Goal: Contribute content: Add original content to the website for others to see

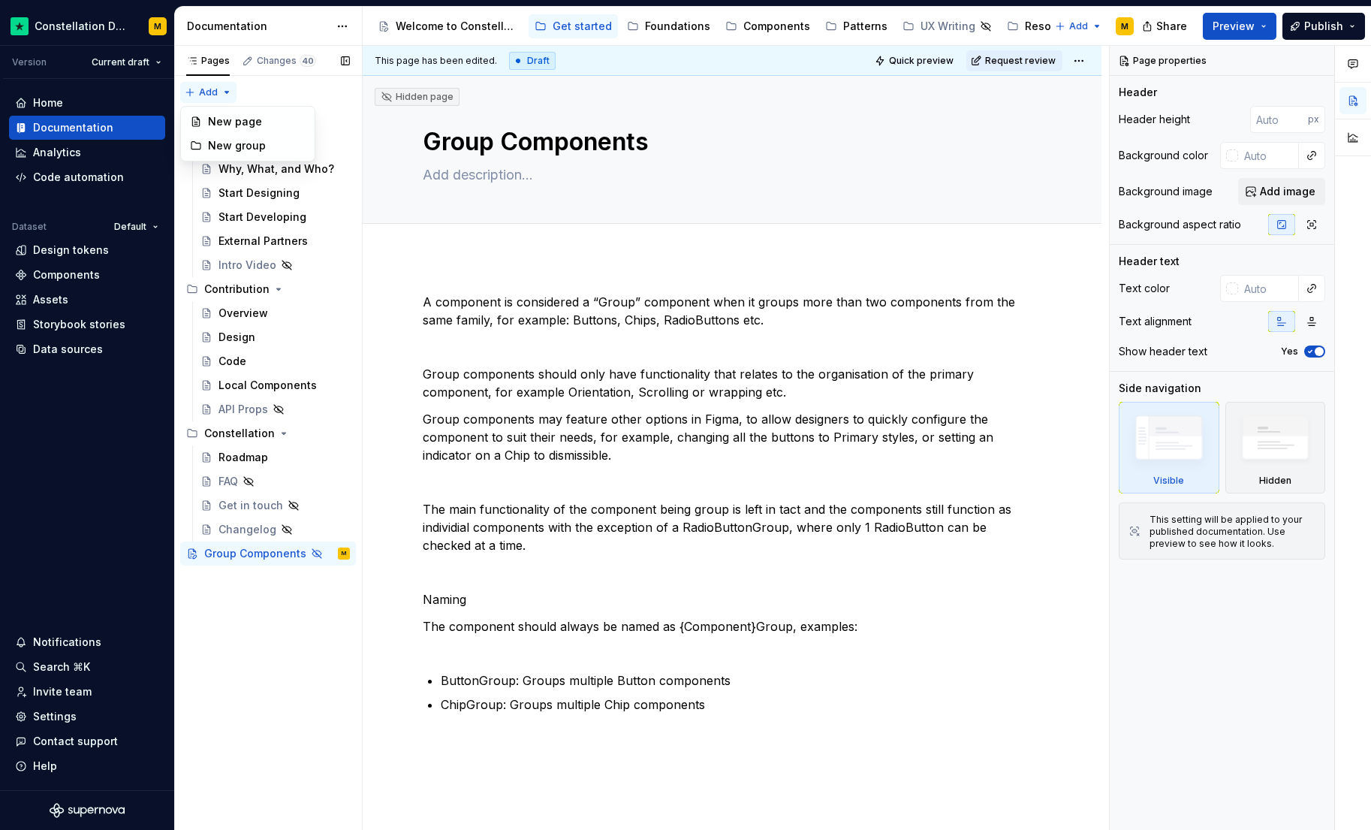
click at [221, 91] on div "Pages Changes 40 Add Accessibility guide for tree Page tree. Navigate the tree …" at bounding box center [268, 438] width 188 height 785
click at [229, 138] on div "New group" at bounding box center [257, 145] width 98 height 15
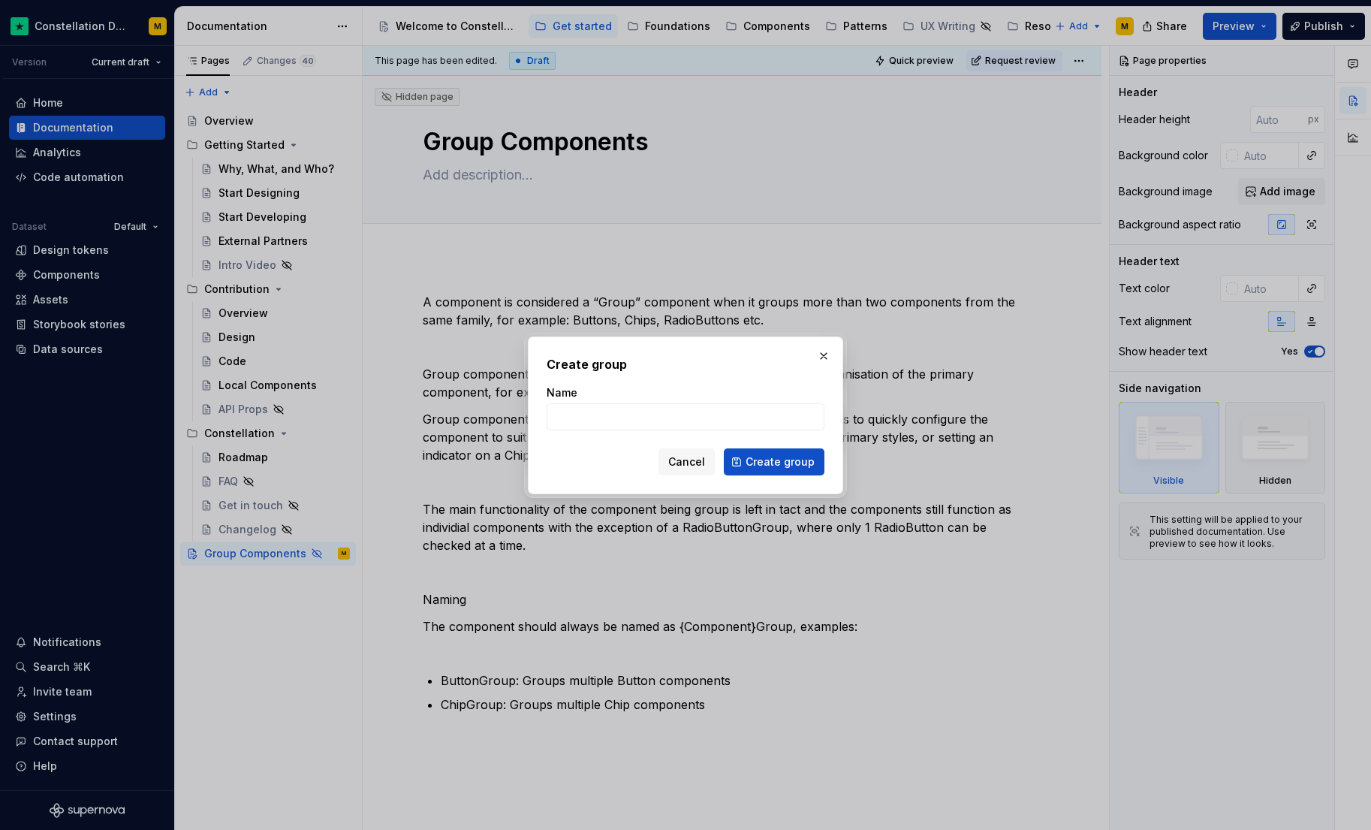
type textarea "*"
type input "Contribution v2"
click at [803, 456] on span "Create group" at bounding box center [779, 461] width 69 height 15
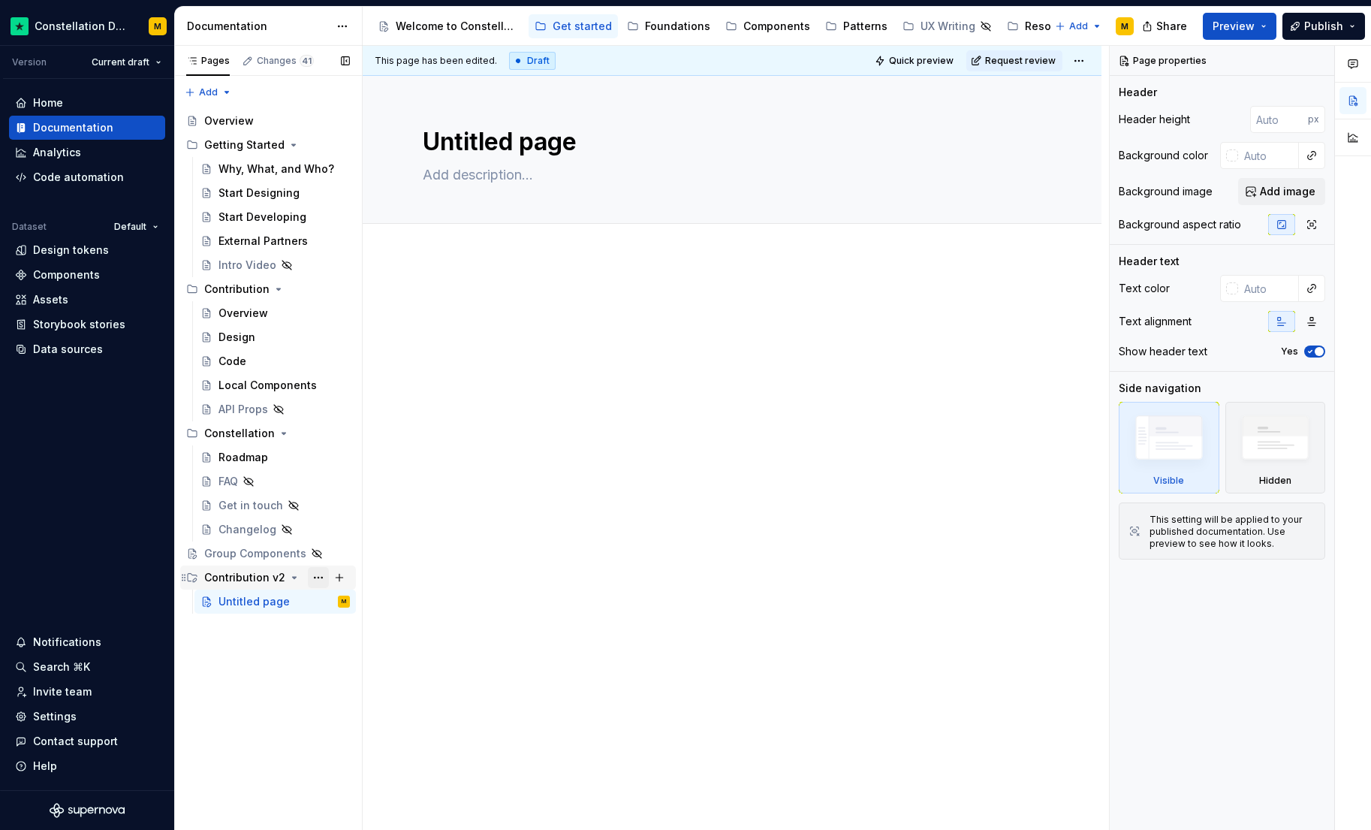
click at [312, 576] on button "Page tree" at bounding box center [318, 577] width 21 height 21
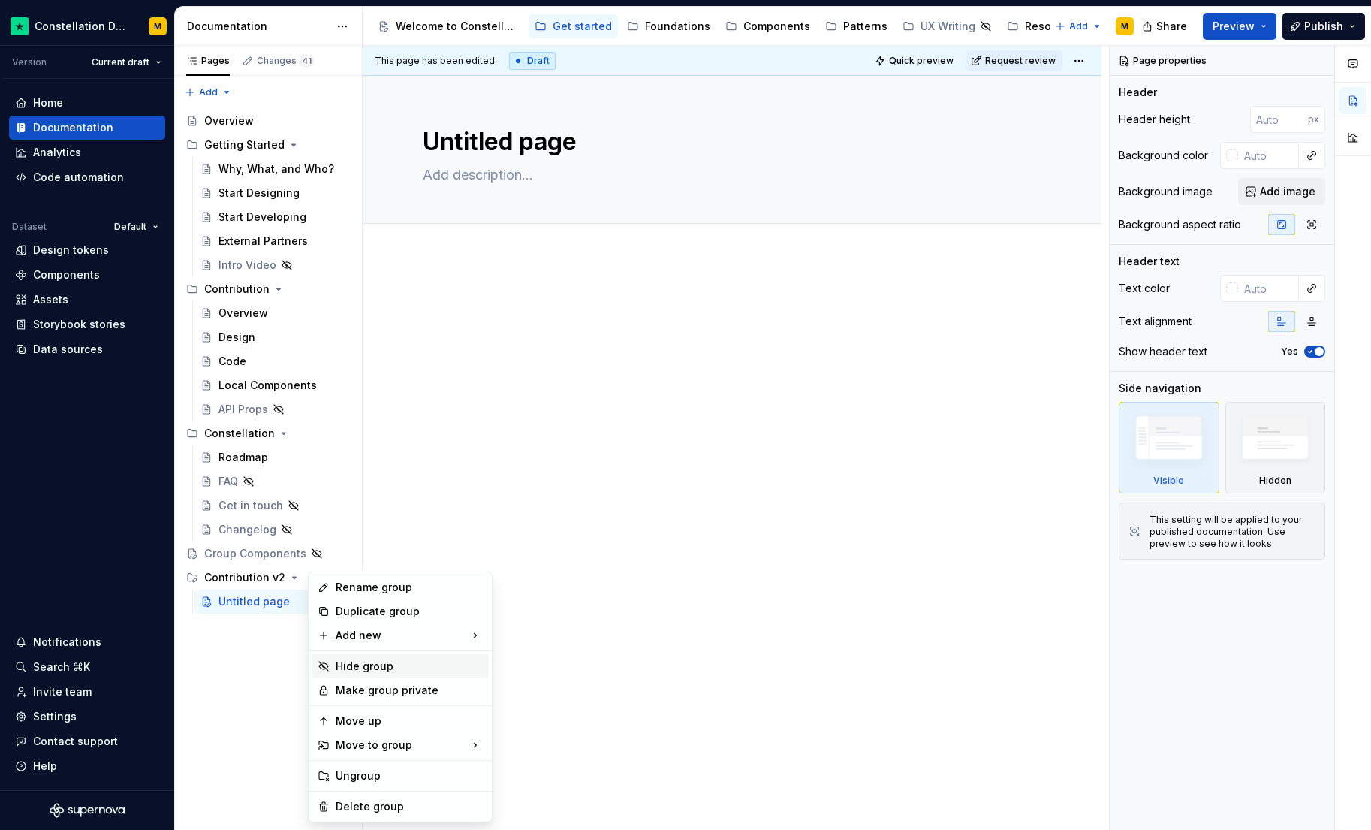
click at [385, 666] on div "Hide group" at bounding box center [409, 665] width 147 height 15
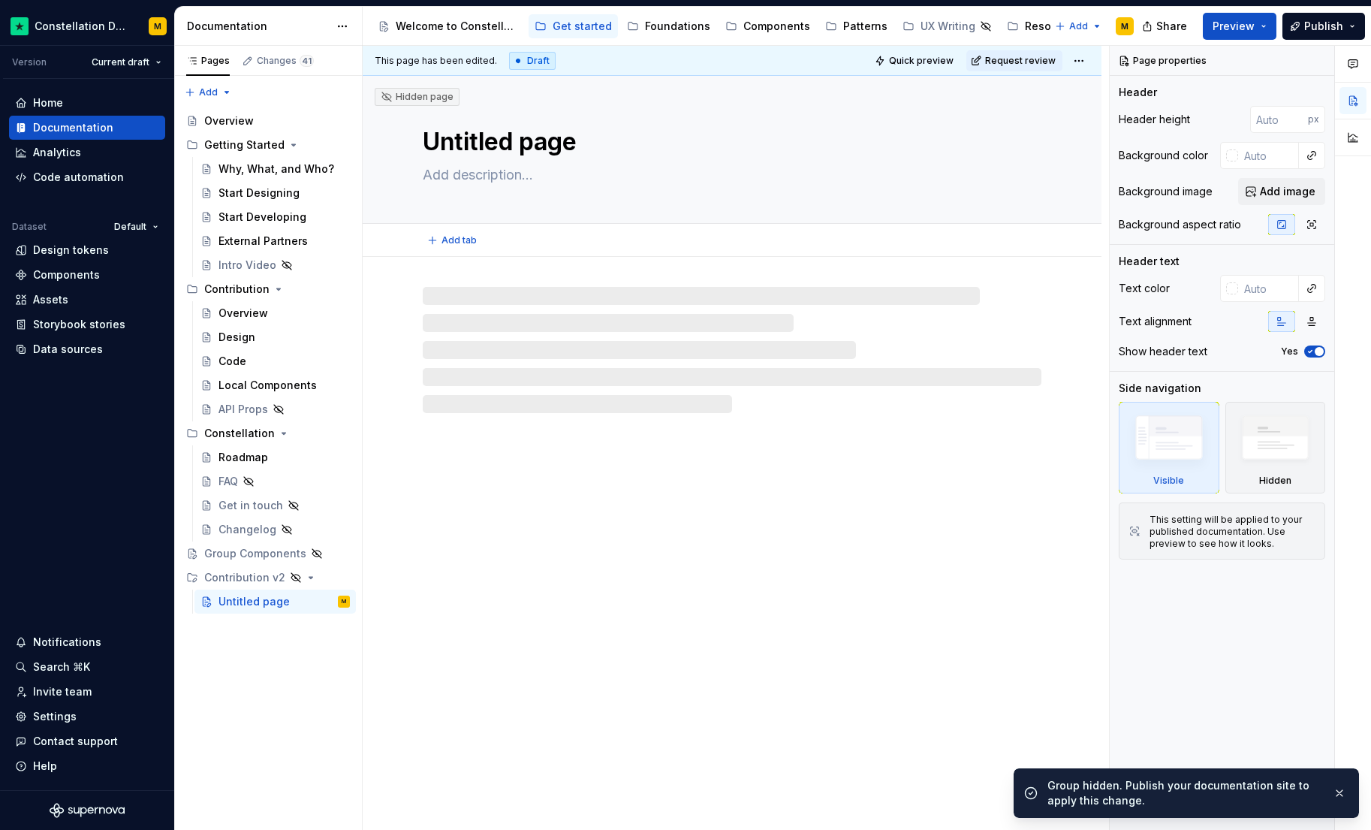
click at [478, 153] on textarea "Untitled page" at bounding box center [729, 142] width 619 height 36
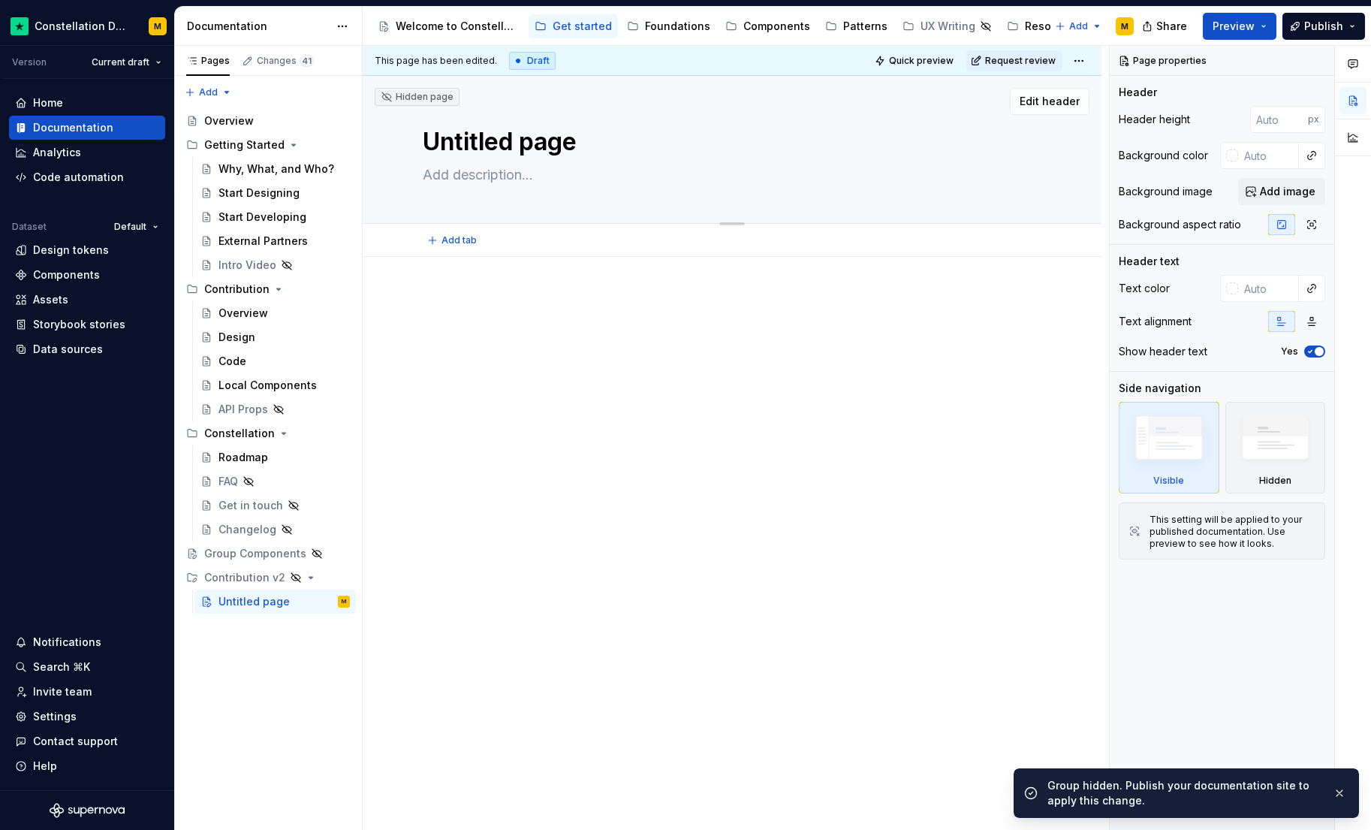
click at [467, 145] on textarea "Untitled page" at bounding box center [729, 142] width 619 height 36
type textarea "*"
type textarea "O"
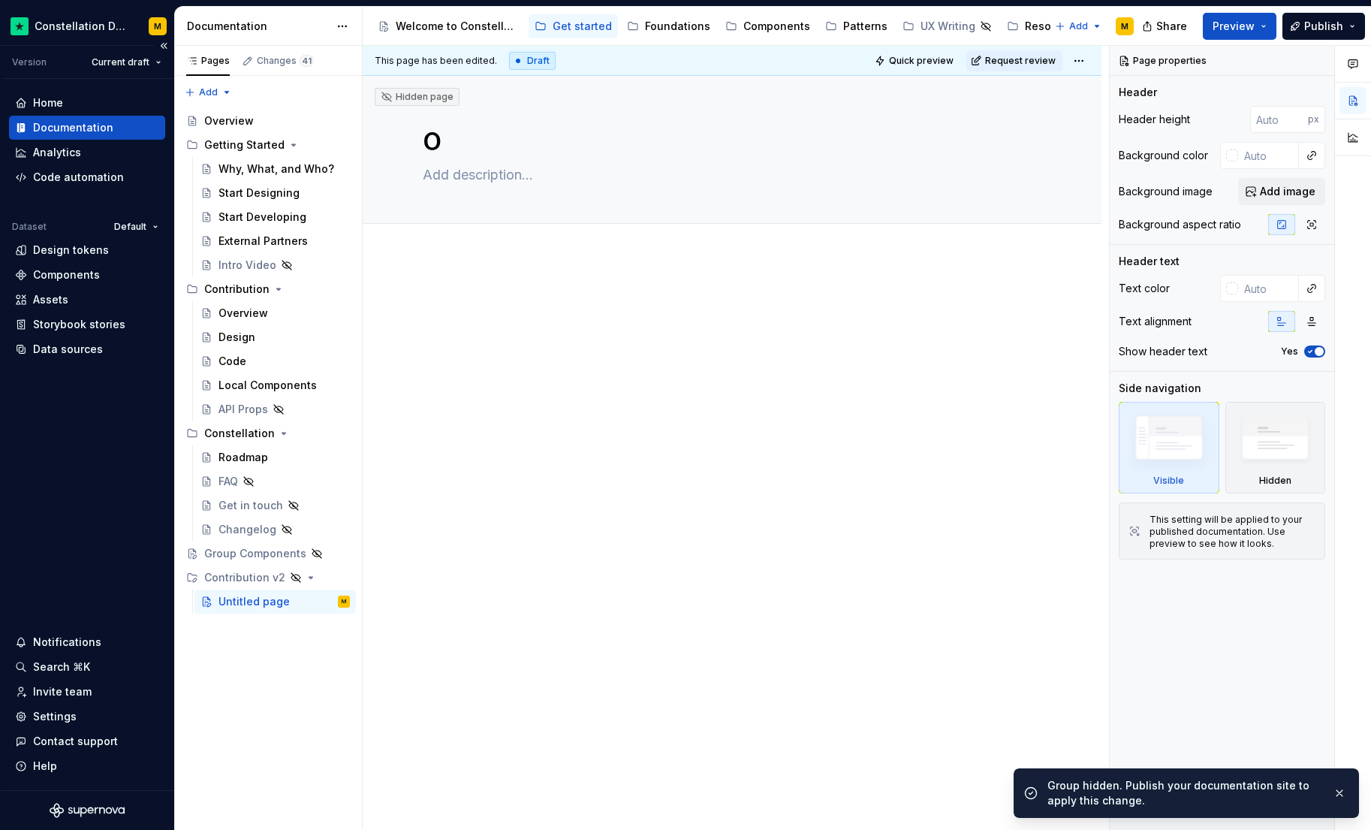
type textarea "*"
type textarea "Ov"
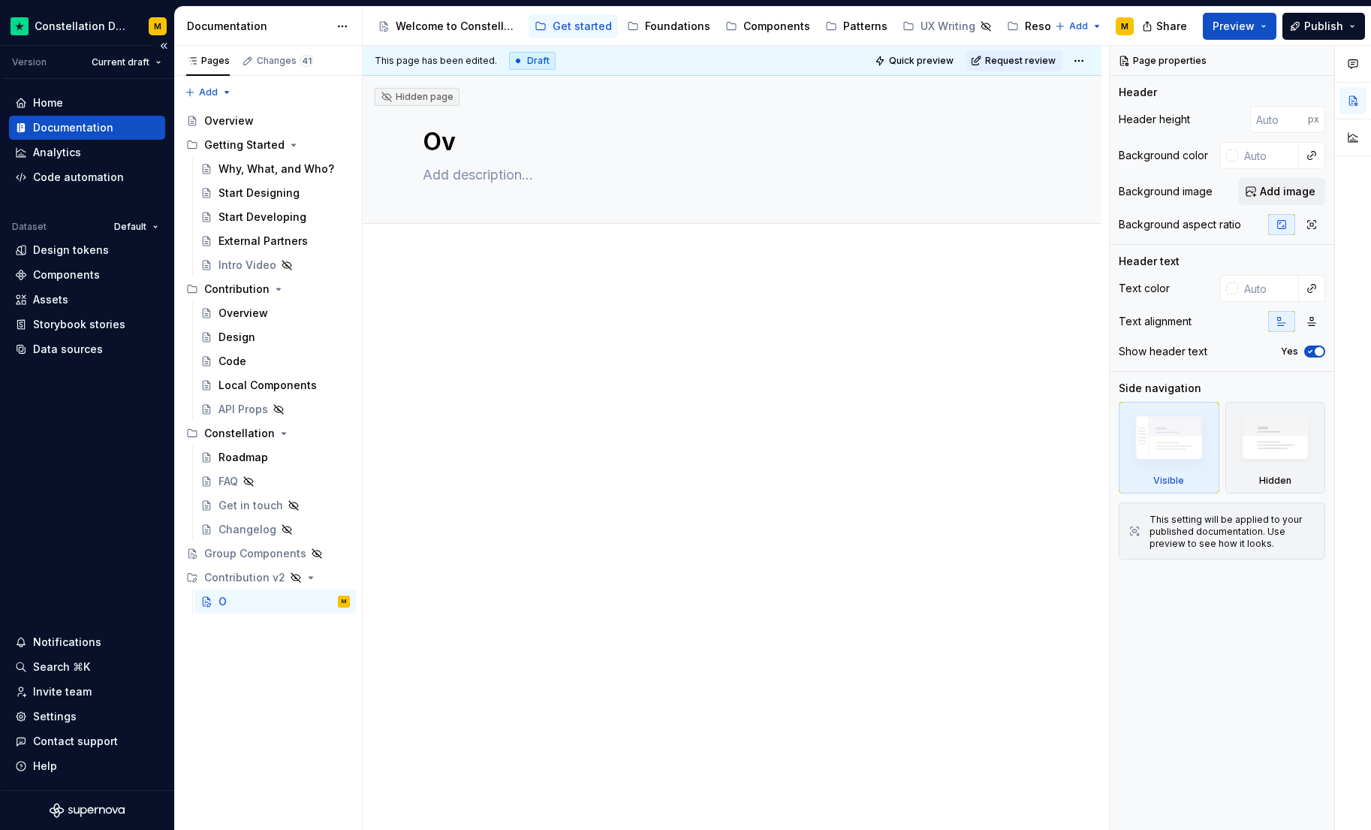
type textarea "*"
type textarea "Ove"
type textarea "*"
type textarea "Over"
type textarea "*"
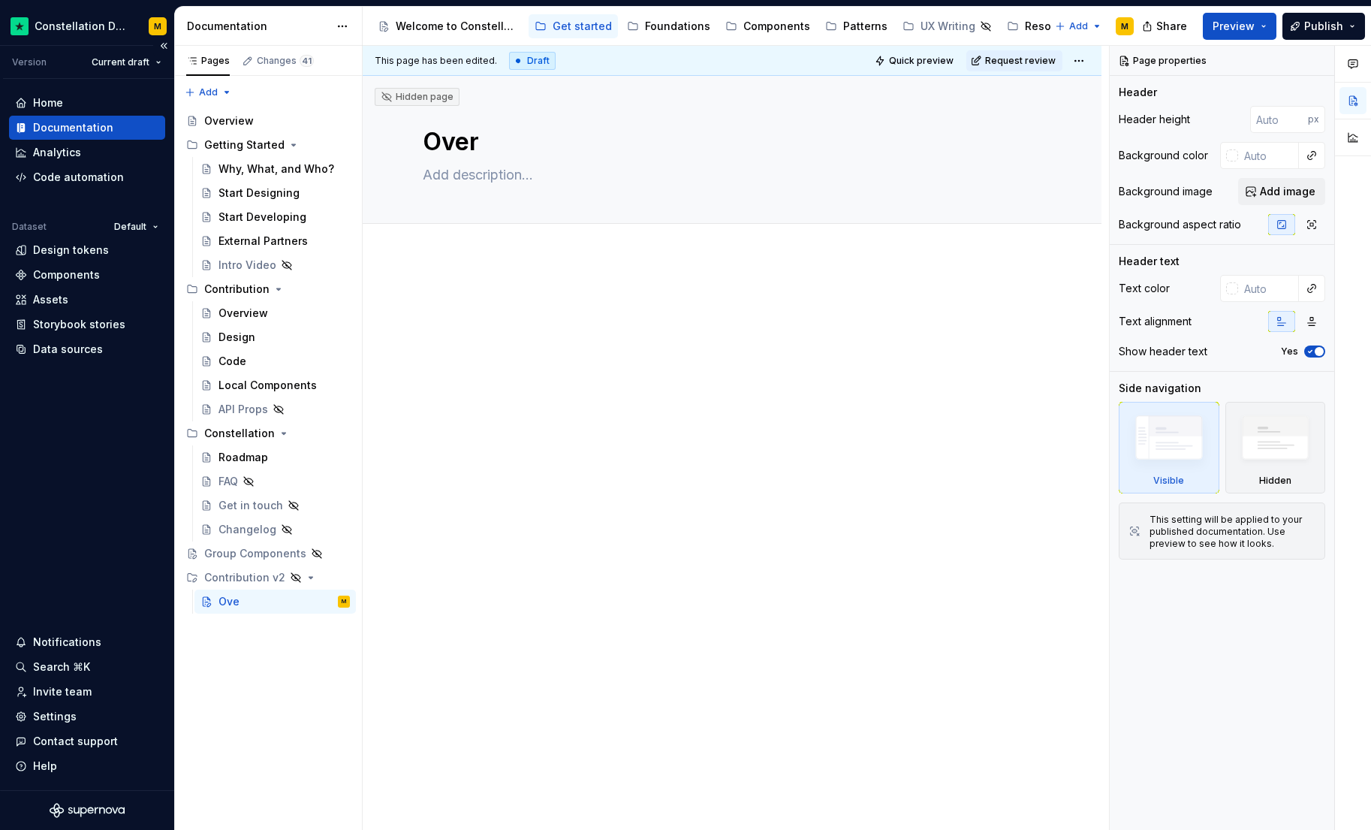
type textarea "Overv"
type textarea "*"
type textarea "Overvi"
type textarea "*"
type textarea "Overvie"
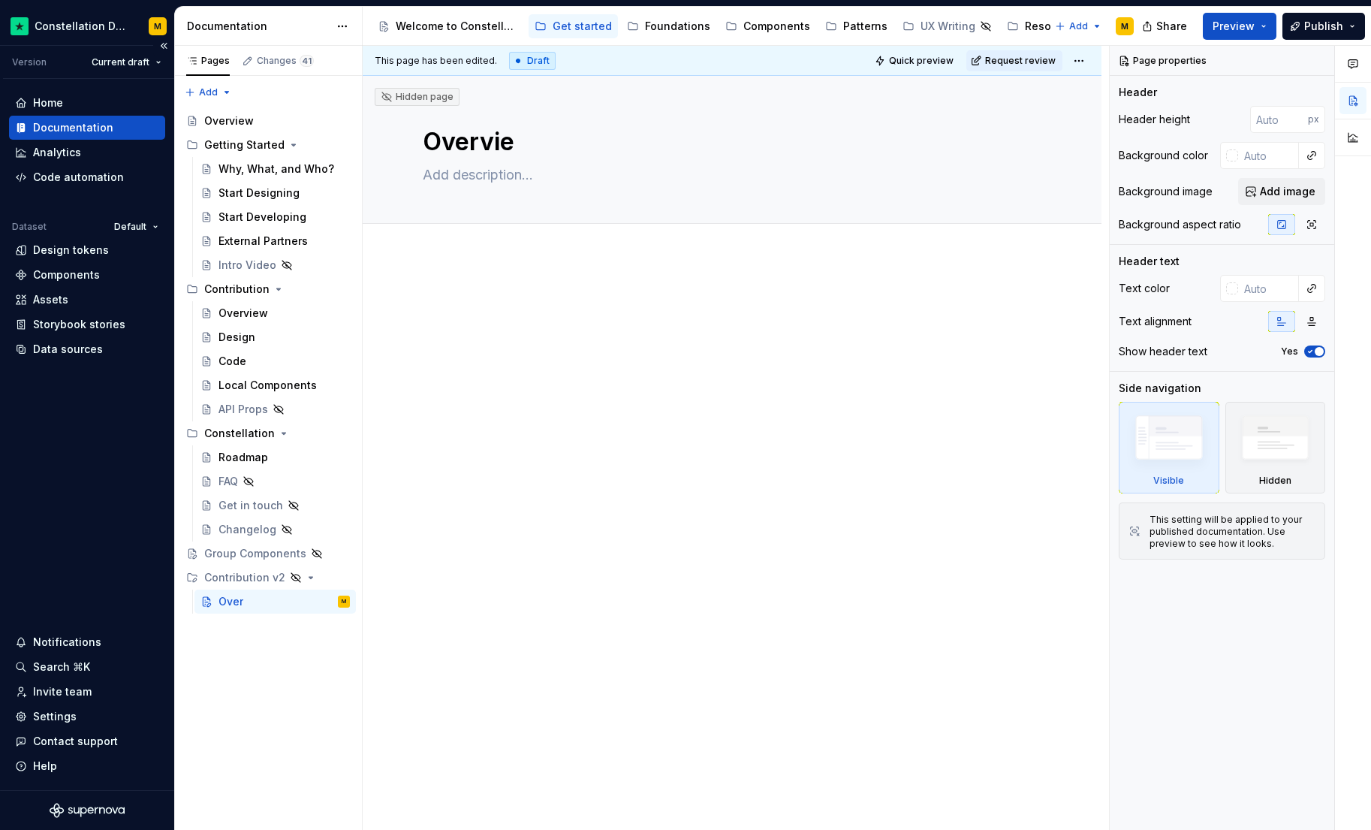
type textarea "*"
type textarea "Overview"
type textarea "*"
type textarea "Overview"
click at [616, 456] on div at bounding box center [732, 437] width 739 height 360
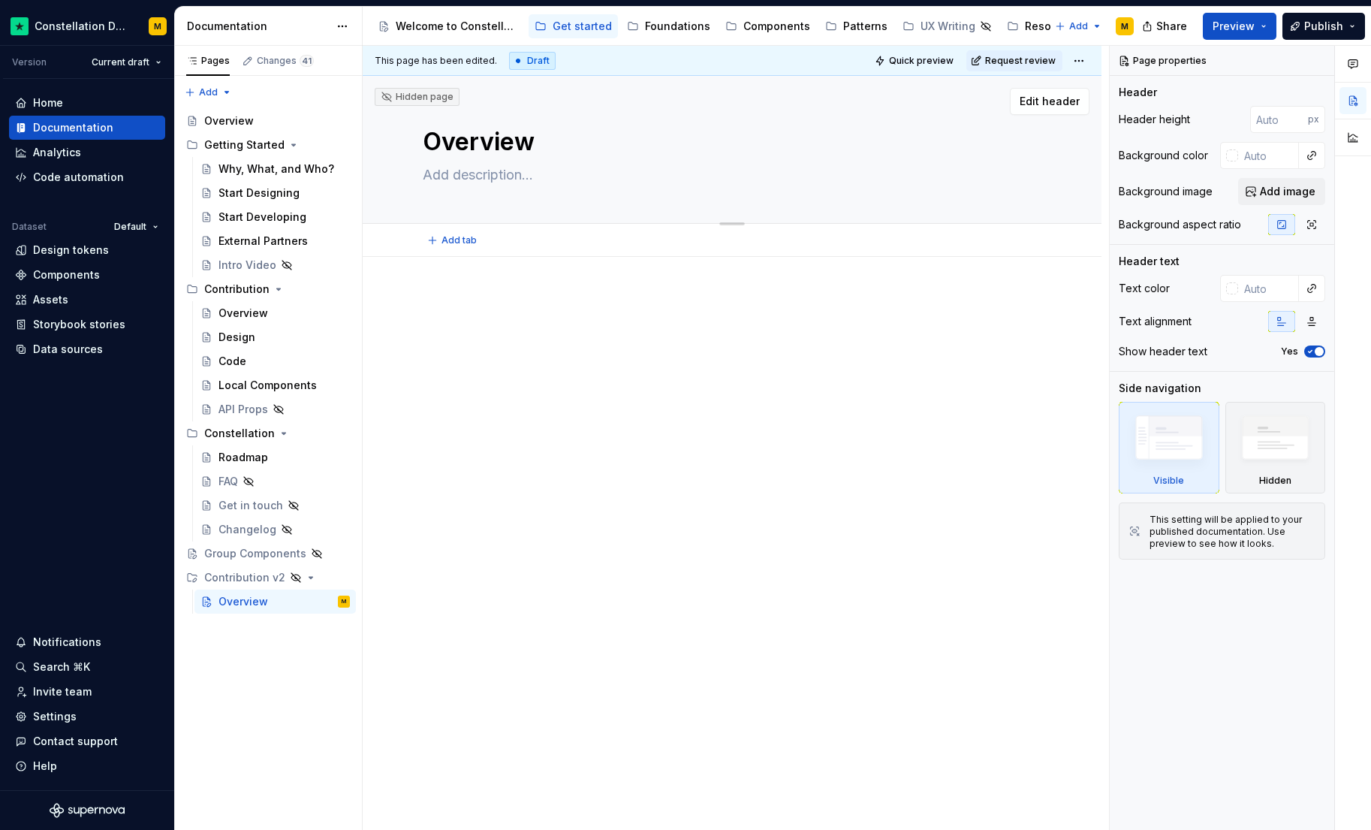
click at [477, 132] on textarea "Overview" at bounding box center [729, 142] width 619 height 36
type textarea "*"
type textarea "Co"
type textarea "*"
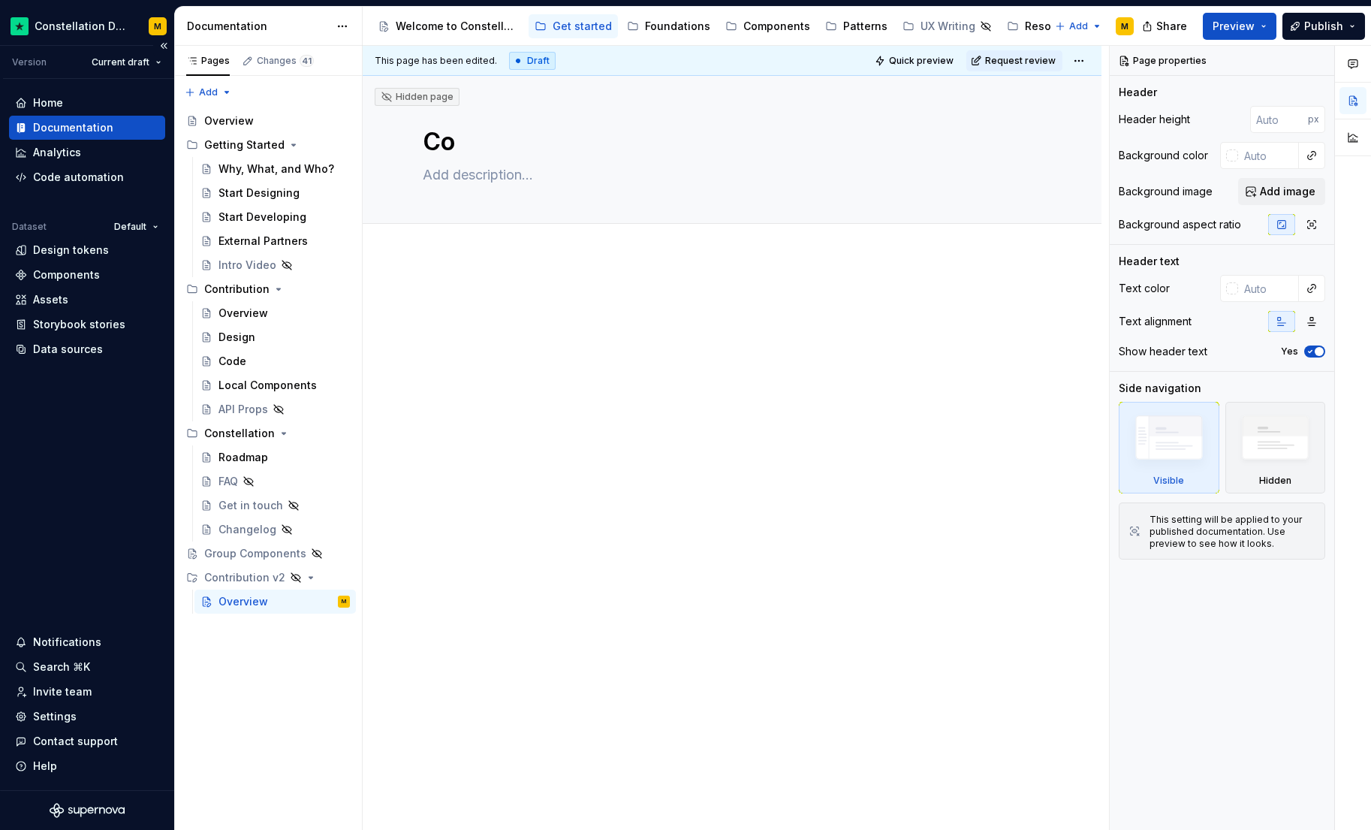
type textarea "Con"
type textarea "*"
type textarea "Cont"
type textarea "*"
type textarea "Contr"
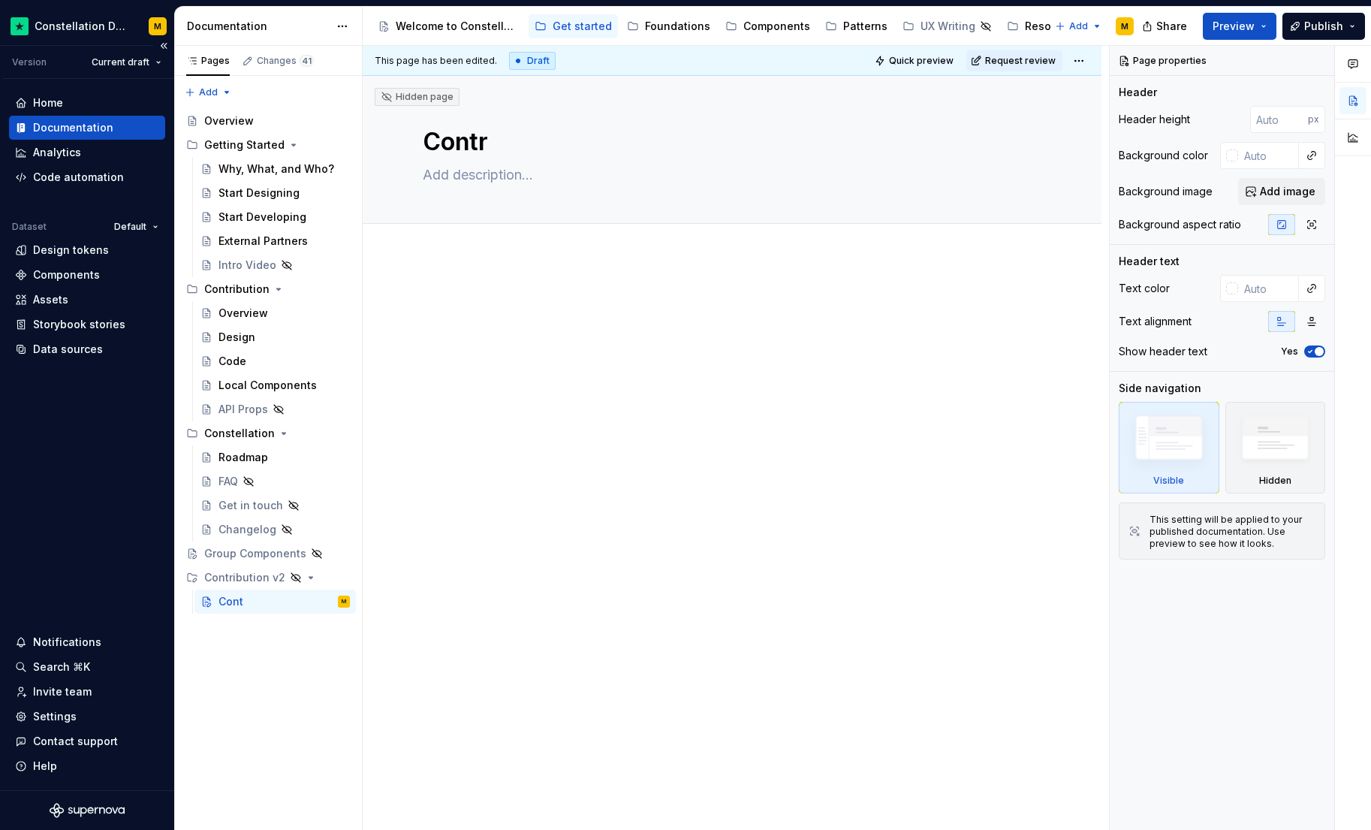
type textarea "*"
type textarea "Contri"
type textarea "*"
type textarea "Contrib"
type textarea "*"
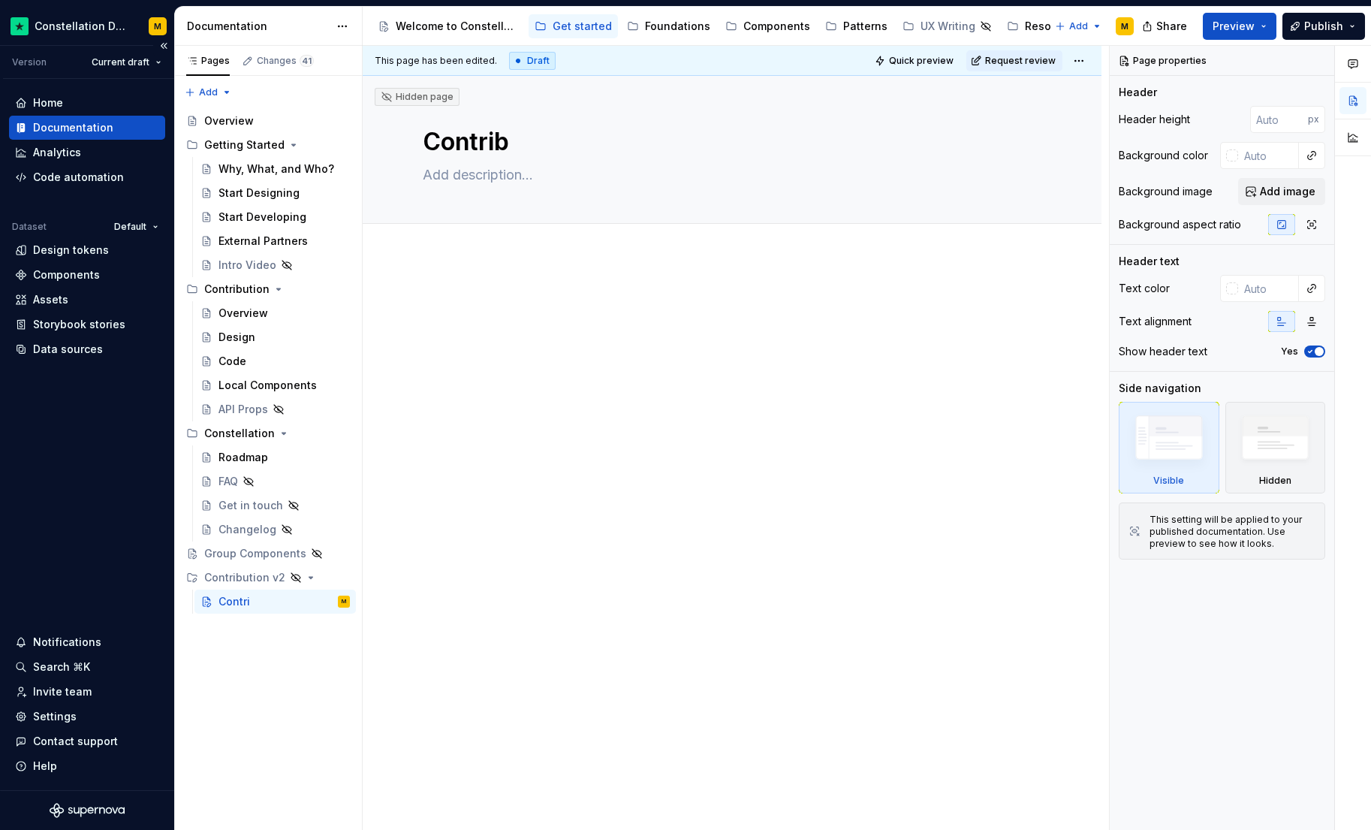
type textarea "Contribu"
type textarea "*"
type textarea "Contribut"
type textarea "*"
type textarea "Contributi"
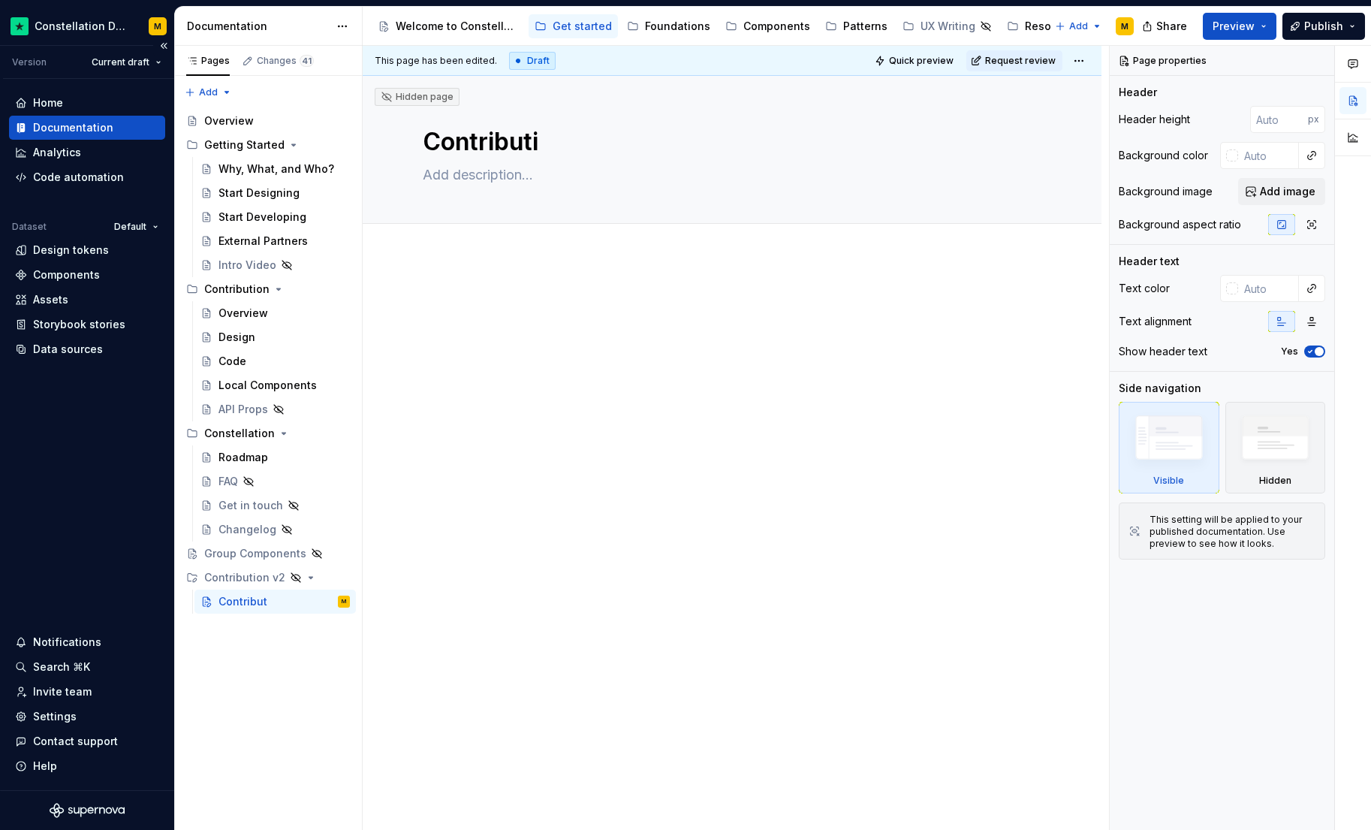
type textarea "*"
type textarea "Contributio"
type textarea "*"
type textarea "Contribution"
type textarea "*"
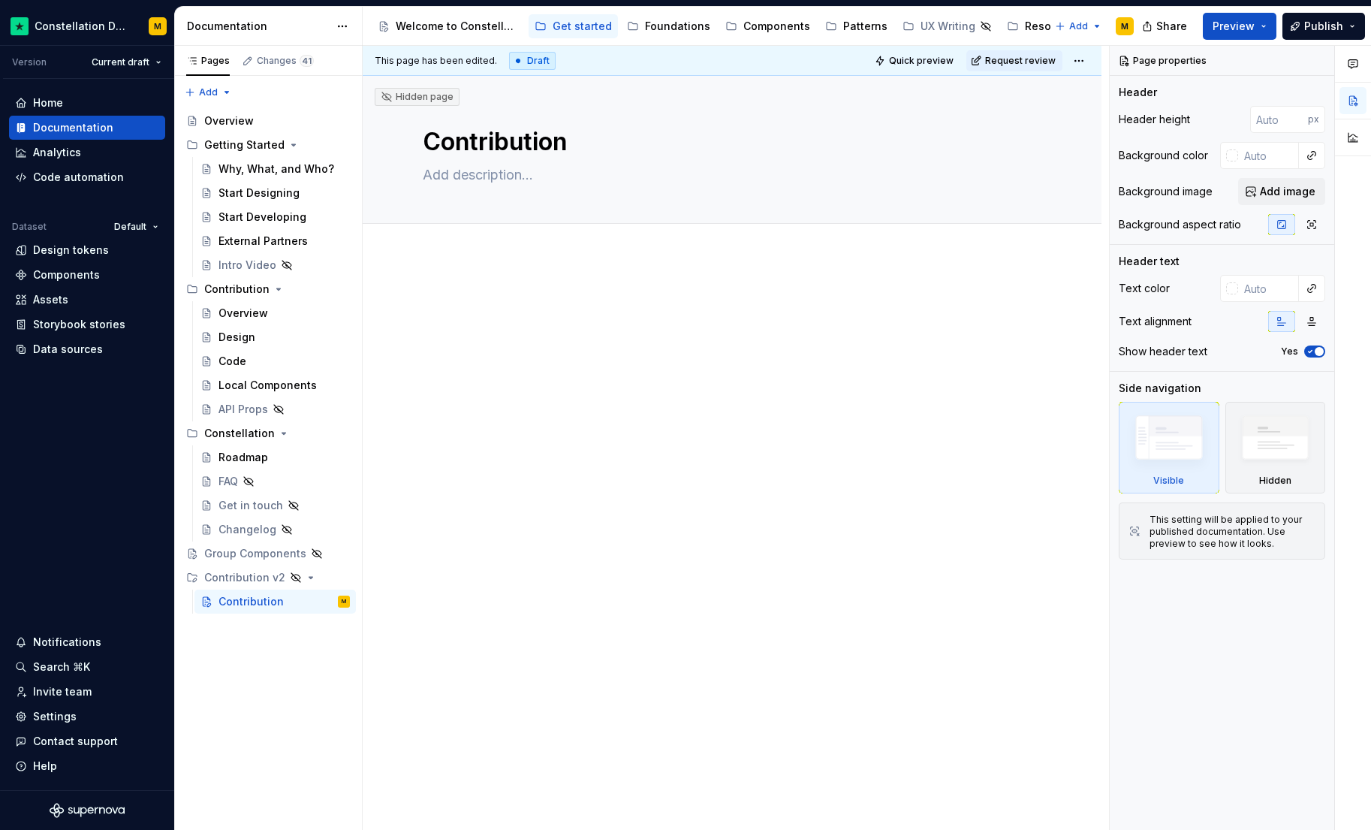
type textarea "Contribution"
click at [529, 230] on div "Add tab" at bounding box center [732, 240] width 619 height 21
click at [511, 283] on div at bounding box center [732, 437] width 739 height 360
type textarea "*"
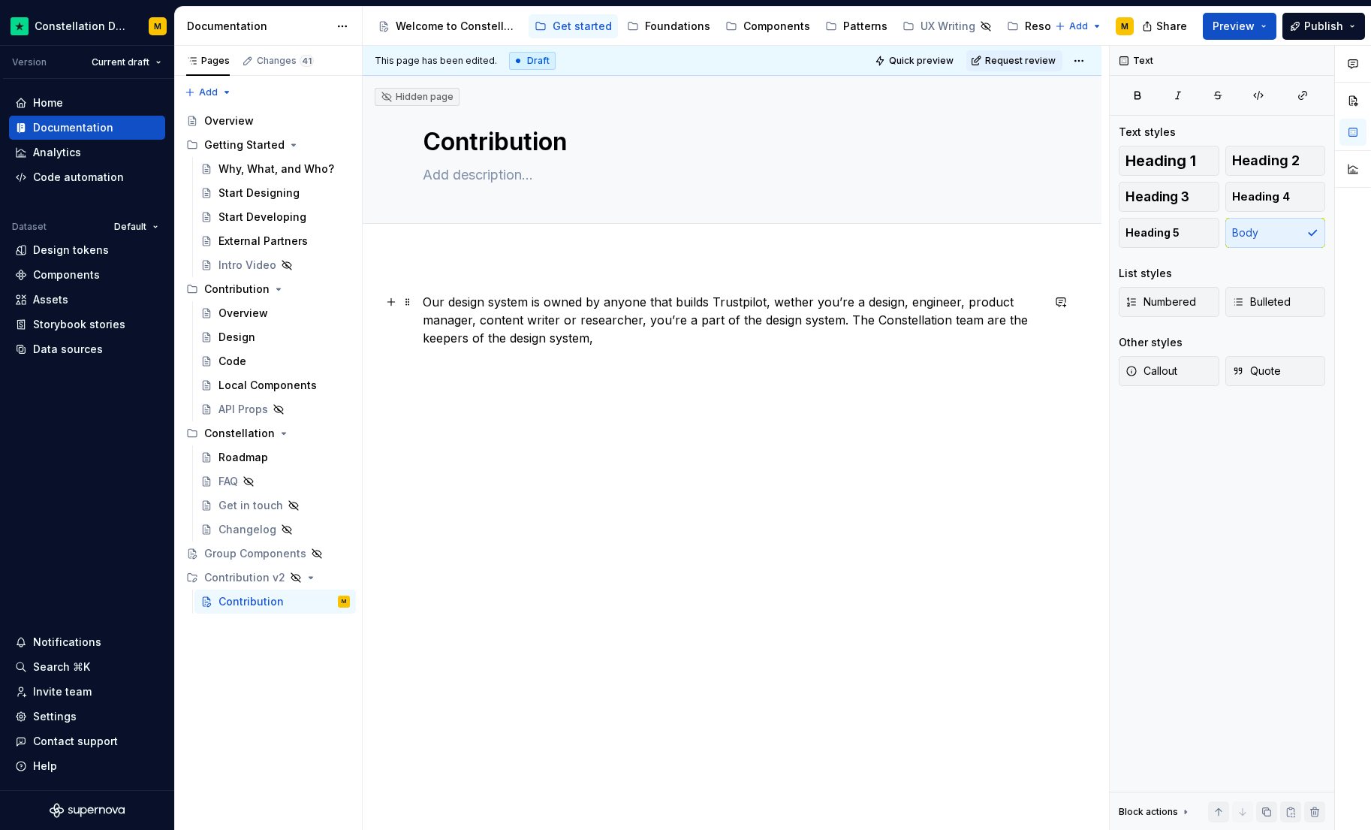
click at [838, 318] on p "Our design system is owned by anyone that builds Trustpilot, wether you’re a de…" at bounding box center [732, 320] width 619 height 54
click at [574, 340] on p "Our design system is owned by anyone that builds Trustpilot, wether you’re a de…" at bounding box center [732, 320] width 619 height 54
click at [456, 173] on textarea at bounding box center [729, 175] width 619 height 24
type textarea "*"
type textarea "H"
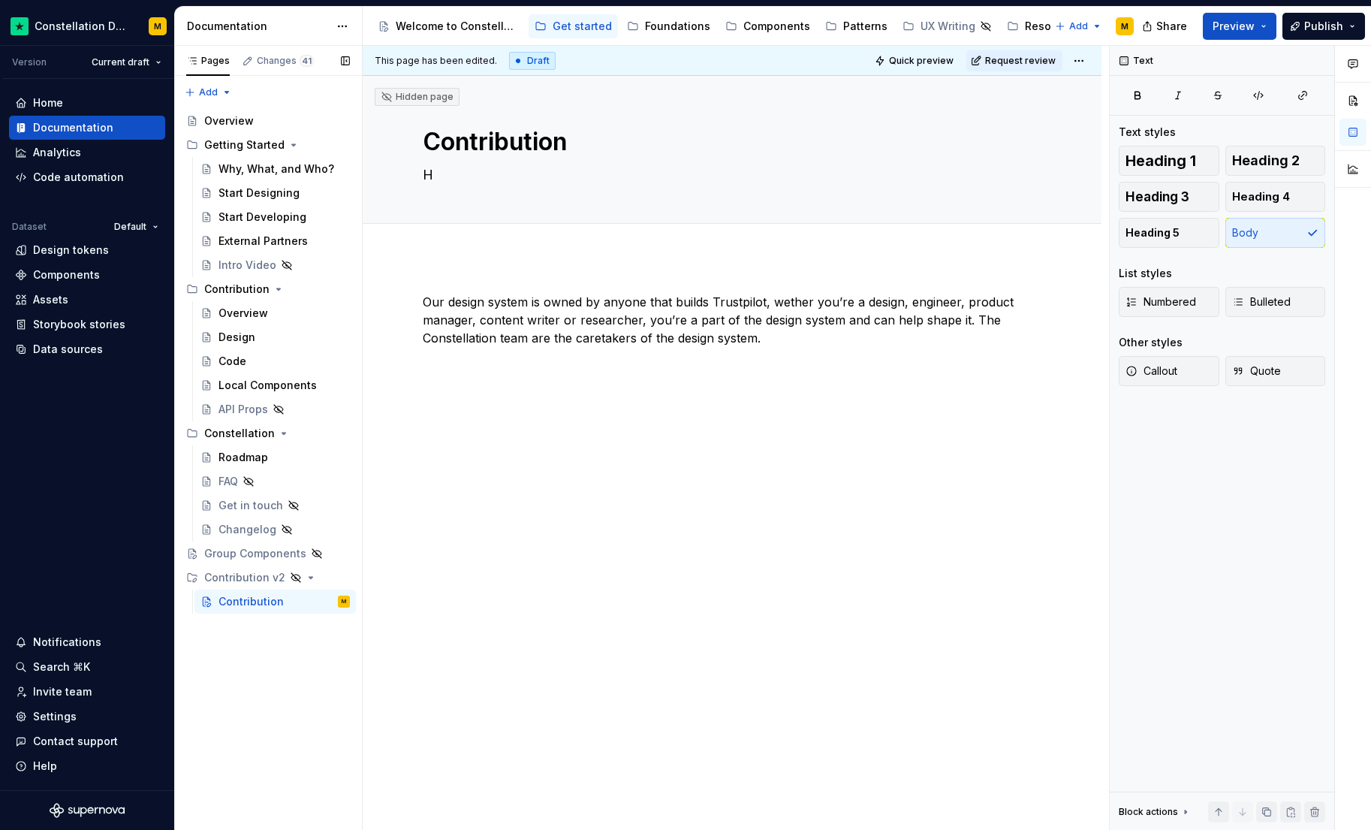
type textarea "*"
type textarea "Ho"
type textarea "*"
type textarea "How"
type textarea "*"
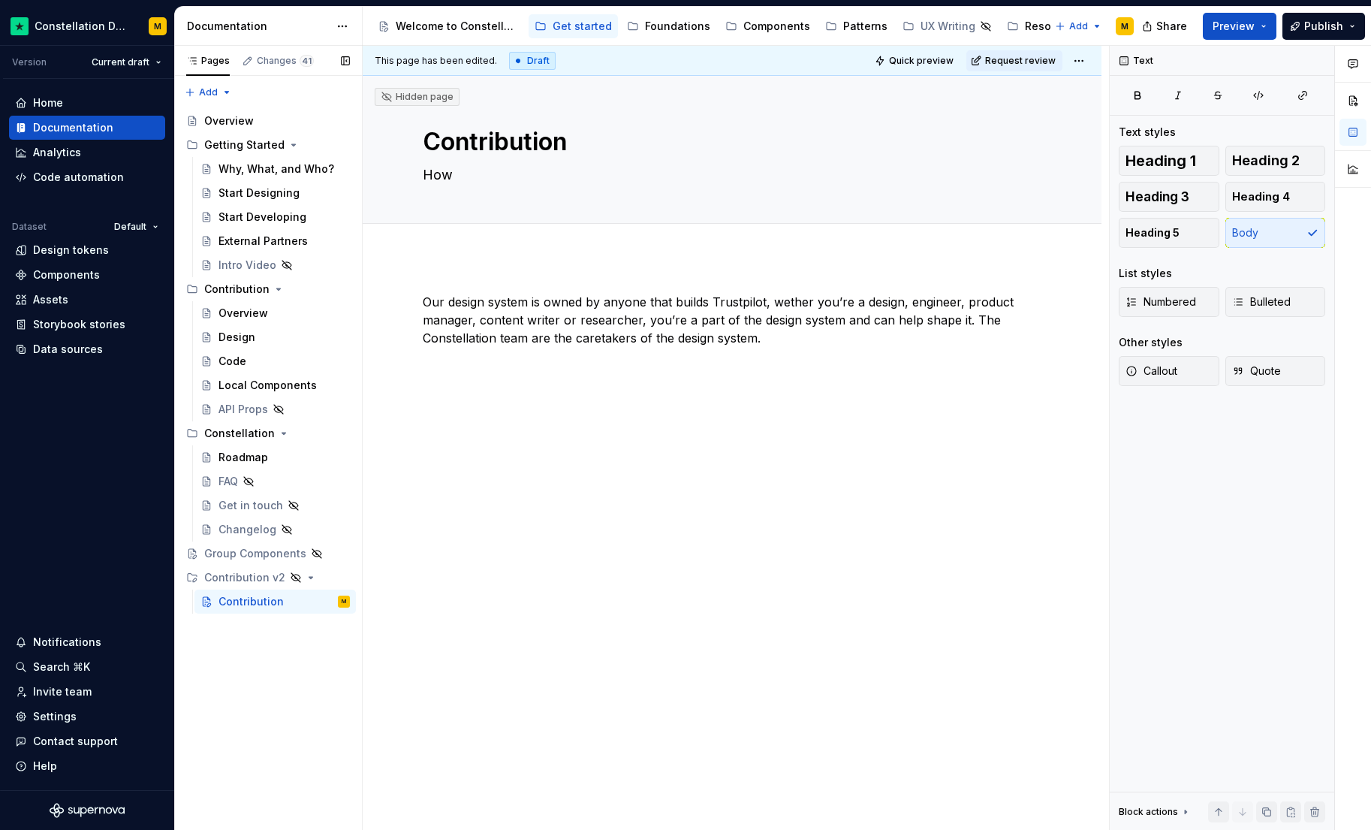
type textarea "How"
type textarea "*"
type textarea "How t"
type textarea "*"
type textarea "How to"
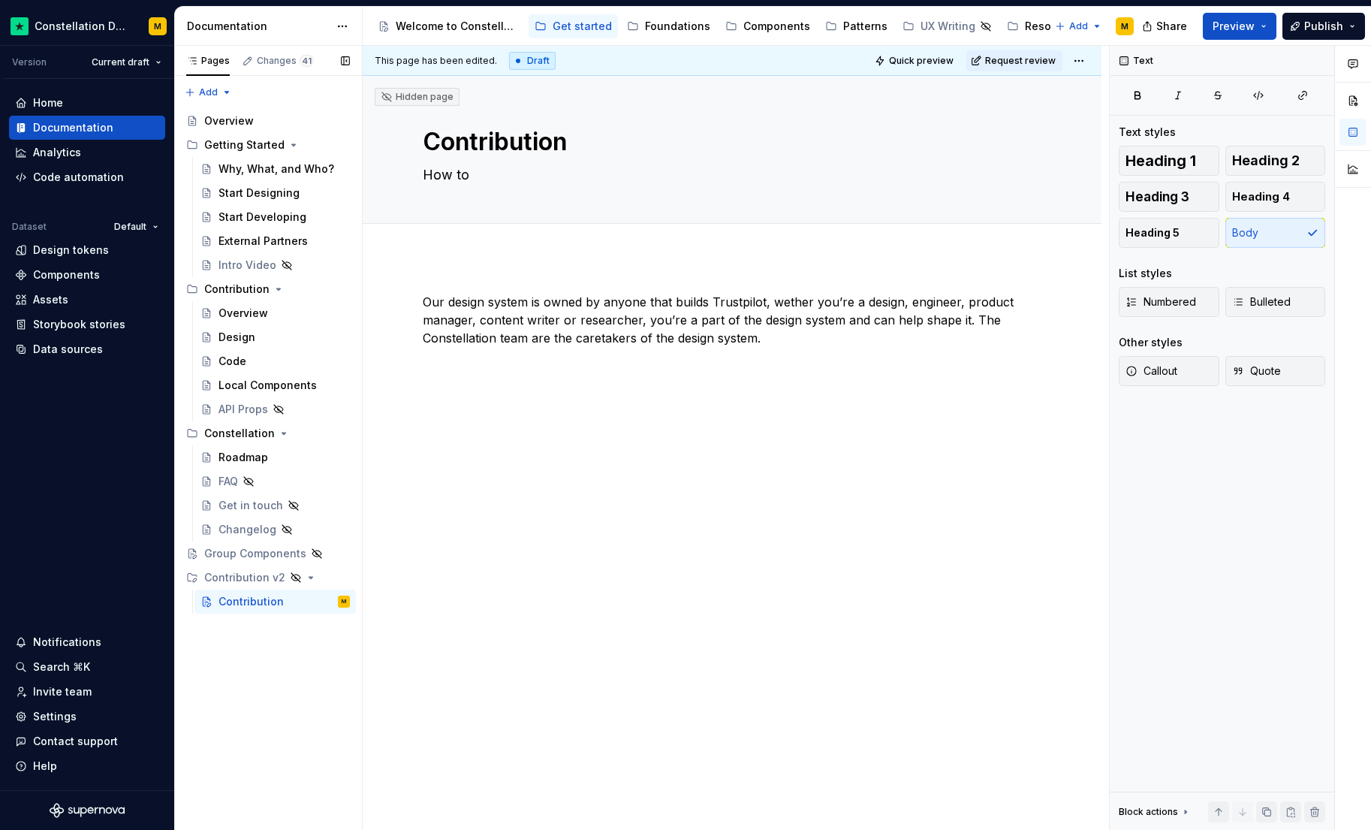
type textarea "*"
type textarea "How to"
type textarea "*"
type textarea "How to C"
type textarea "*"
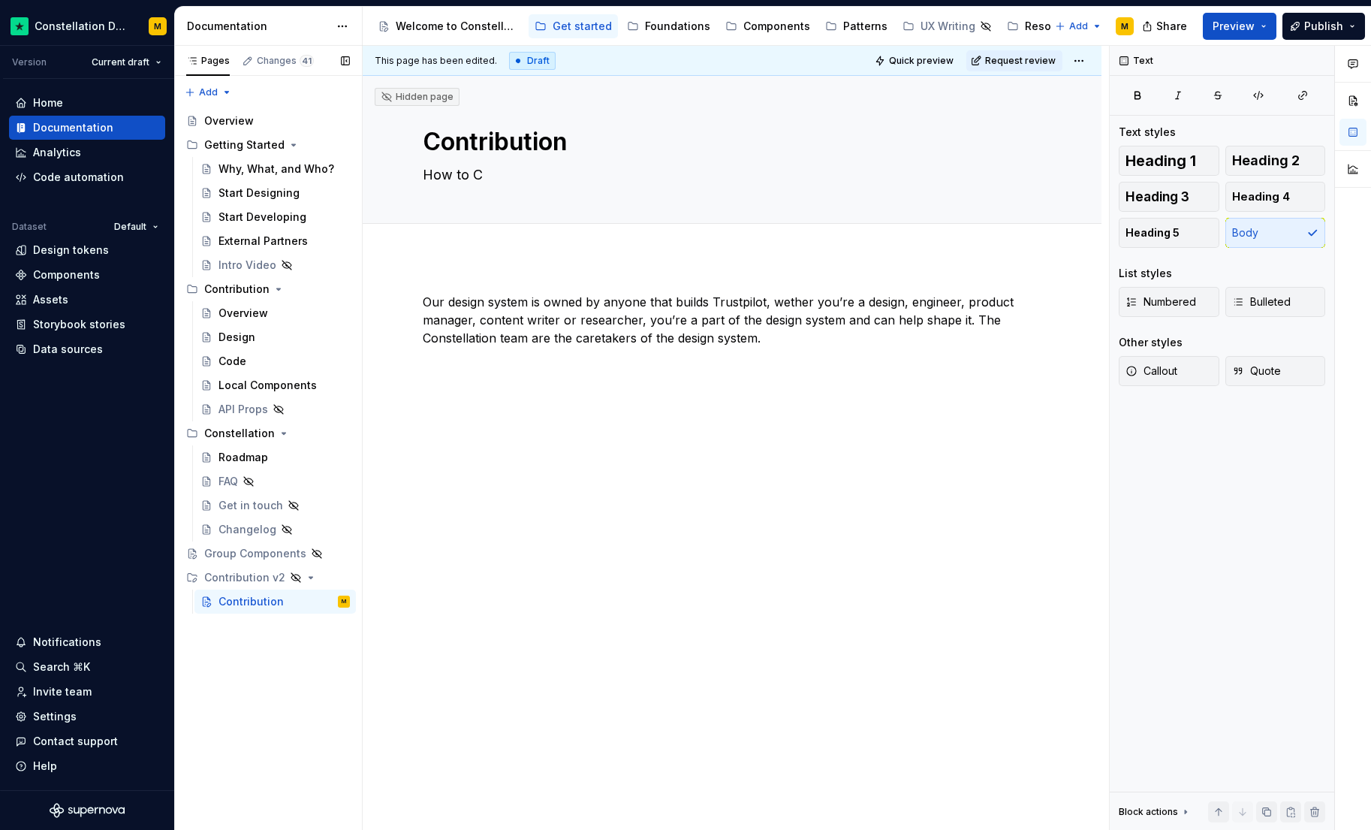
type textarea "How to Co"
type textarea "*"
type textarea "How to Cont"
type textarea "*"
type textarea "How to Contr"
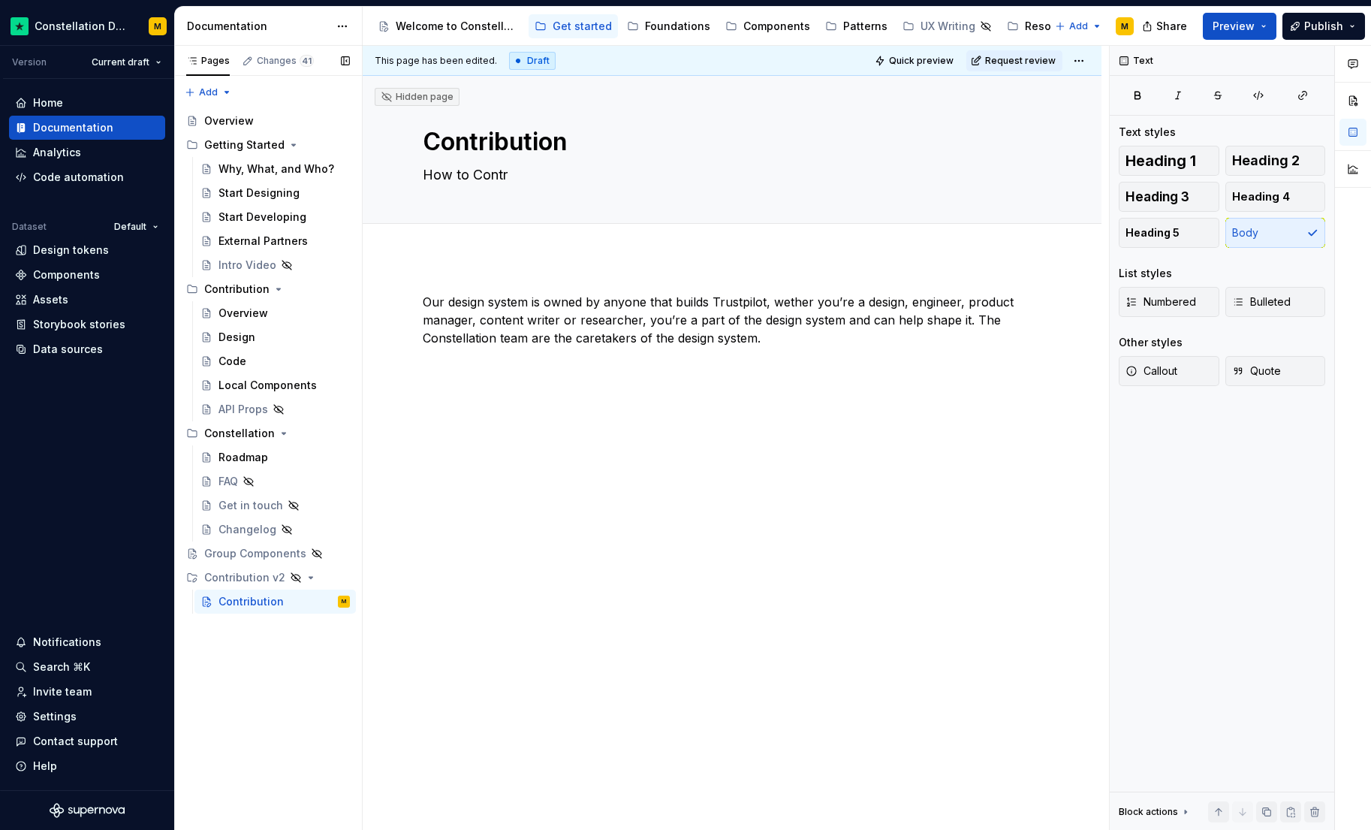
type textarea "*"
type textarea "How to Contri"
type textarea "*"
type textarea "How to Contr"
type textarea "*"
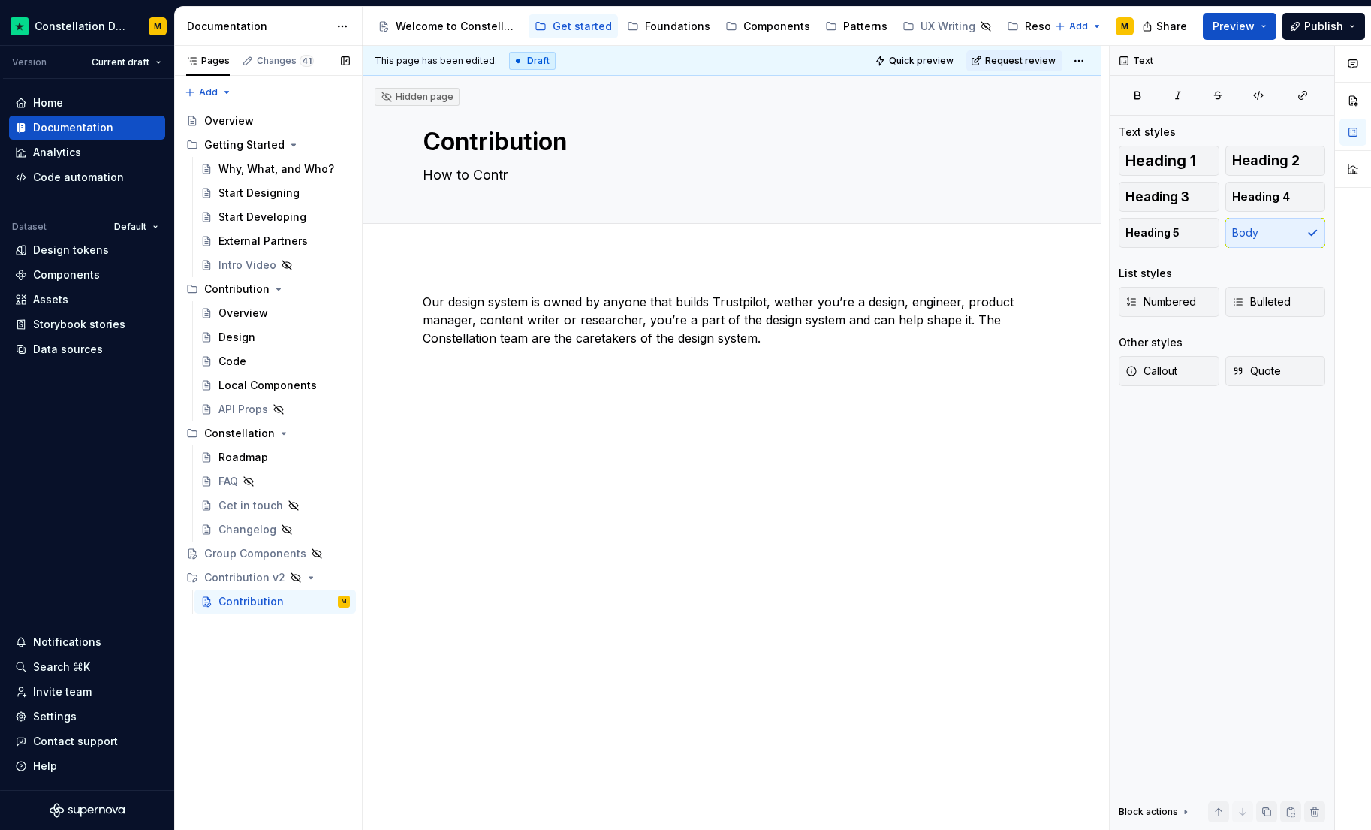
type textarea "How to Cont"
type textarea "*"
type textarea "How to Con"
type textarea "*"
type textarea "How to Co"
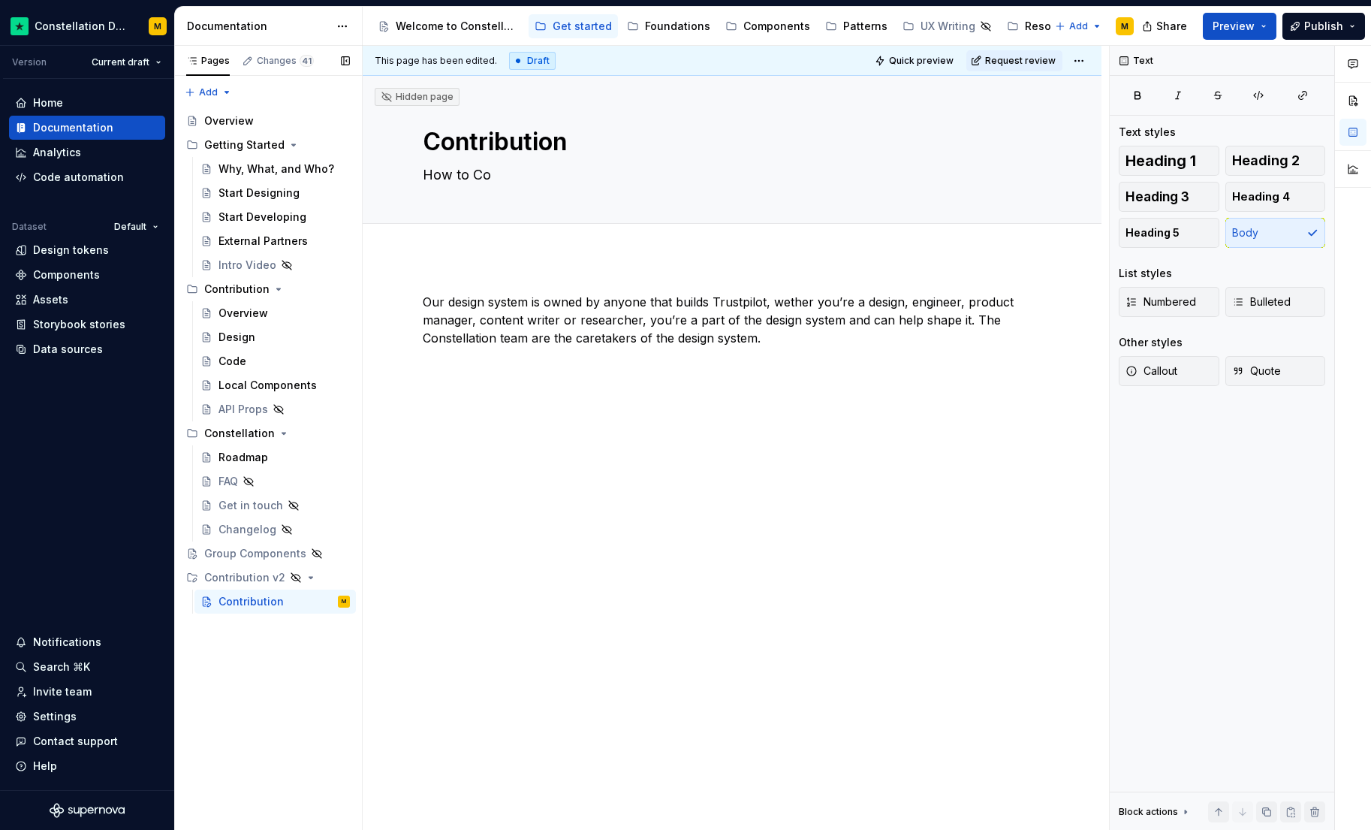
type textarea "*"
type textarea "How to C"
type textarea "*"
type textarea "How to"
type textarea "*"
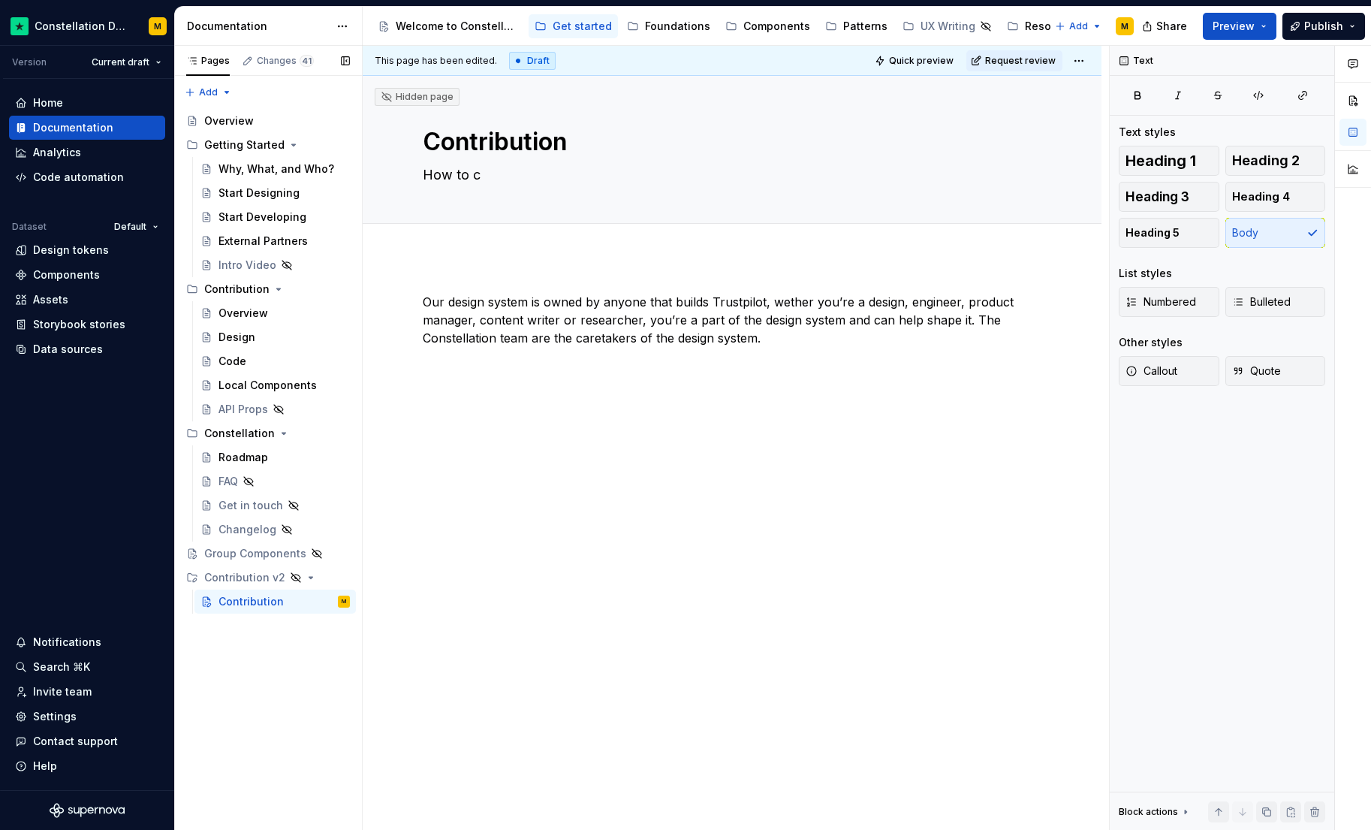
type textarea "How to co"
type textarea "*"
type textarea "How to con"
type textarea "*"
type textarea "How to conb"
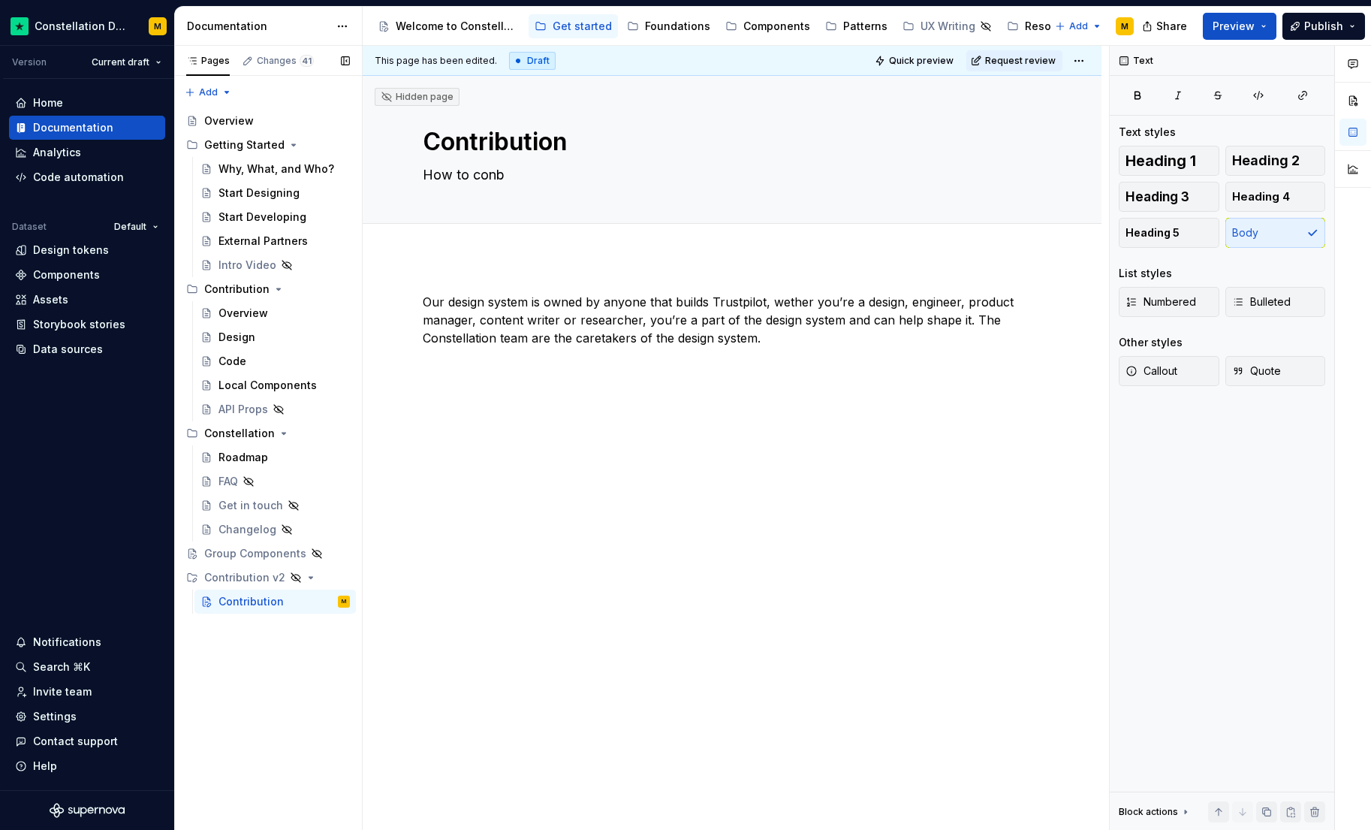
type textarea "*"
type textarea "How to con"
type textarea "*"
type textarea "How to cont"
type textarea "*"
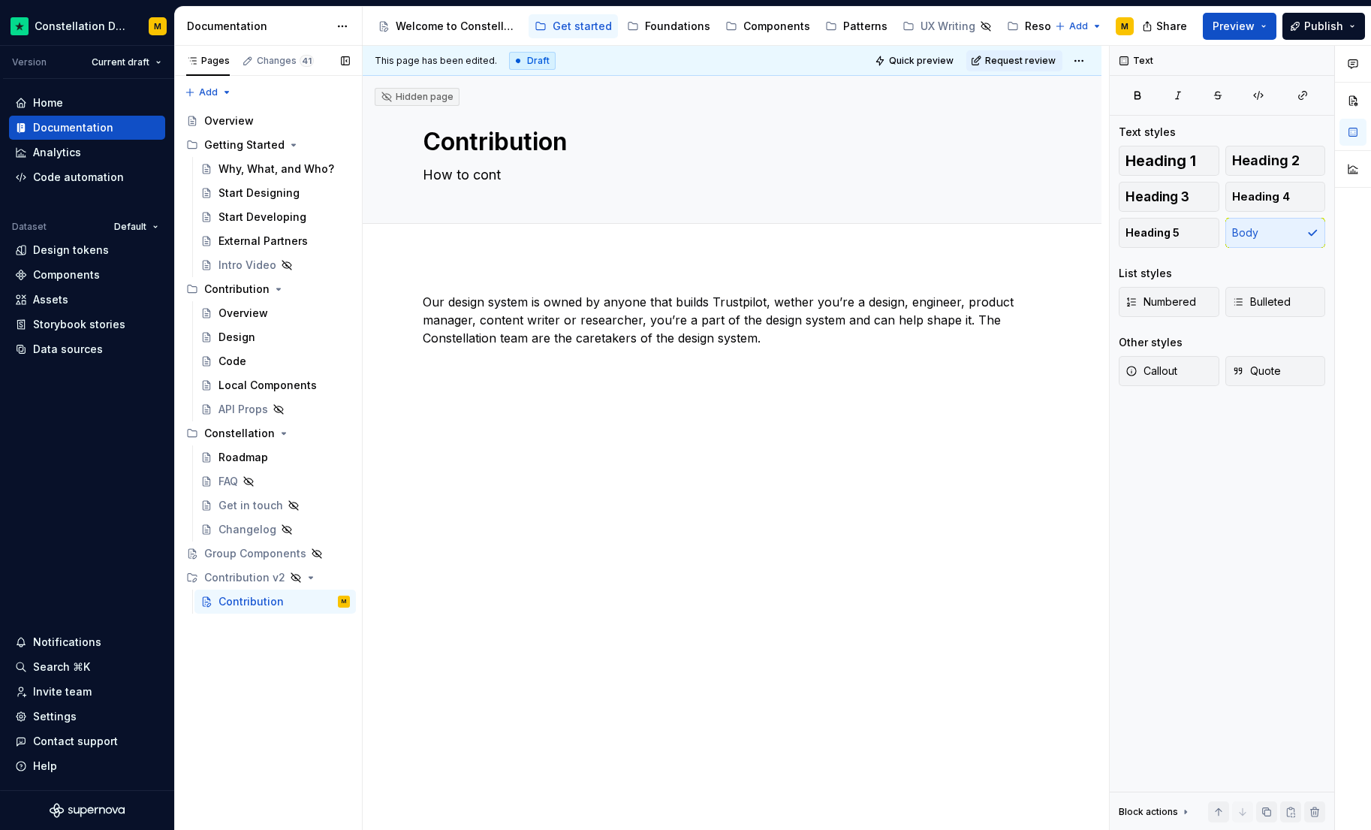
type textarea "How to contr"
type textarea "*"
type textarea "How to contri"
type textarea "*"
type textarea "How to contrib"
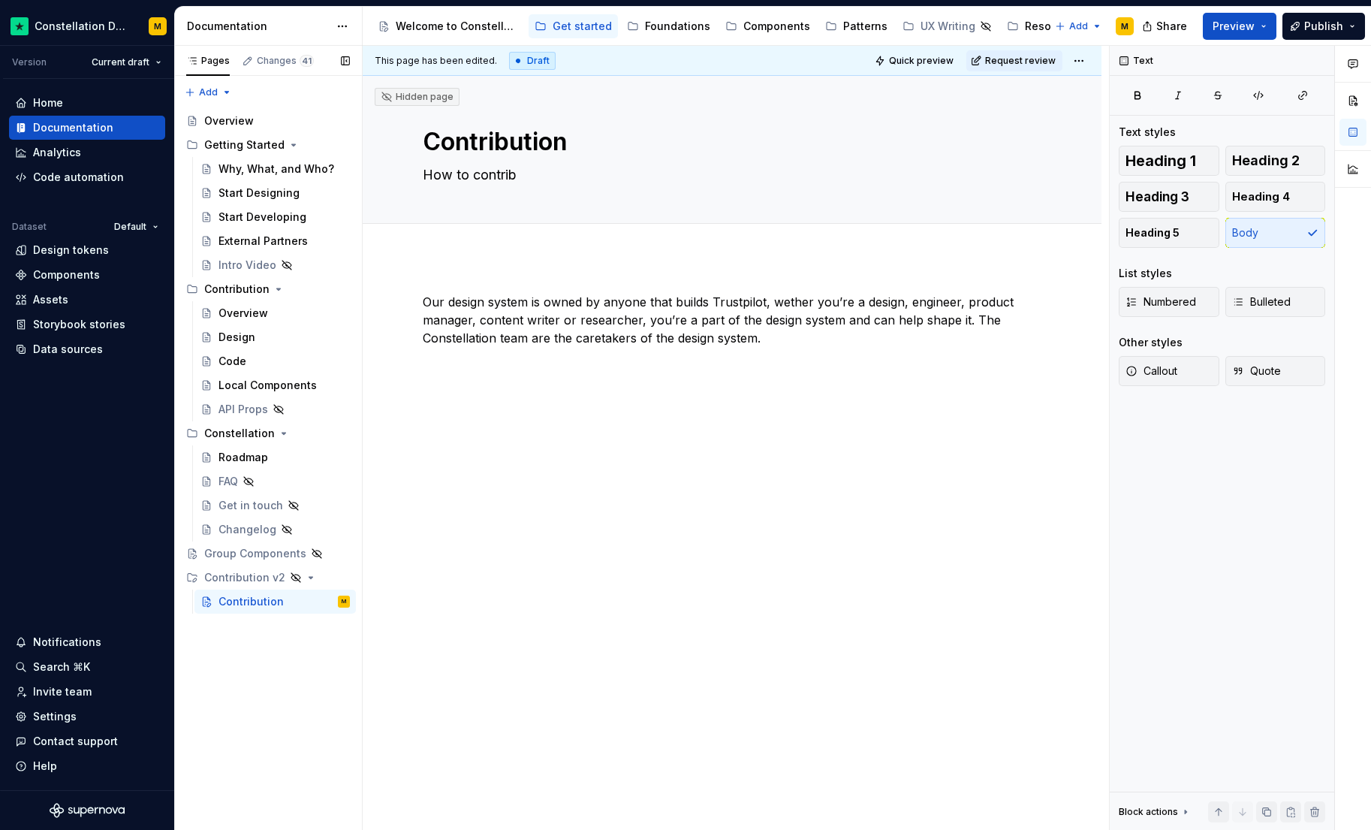
type textarea "*"
type textarea "How to contribu"
type textarea "*"
type textarea "How to contribut"
type textarea "*"
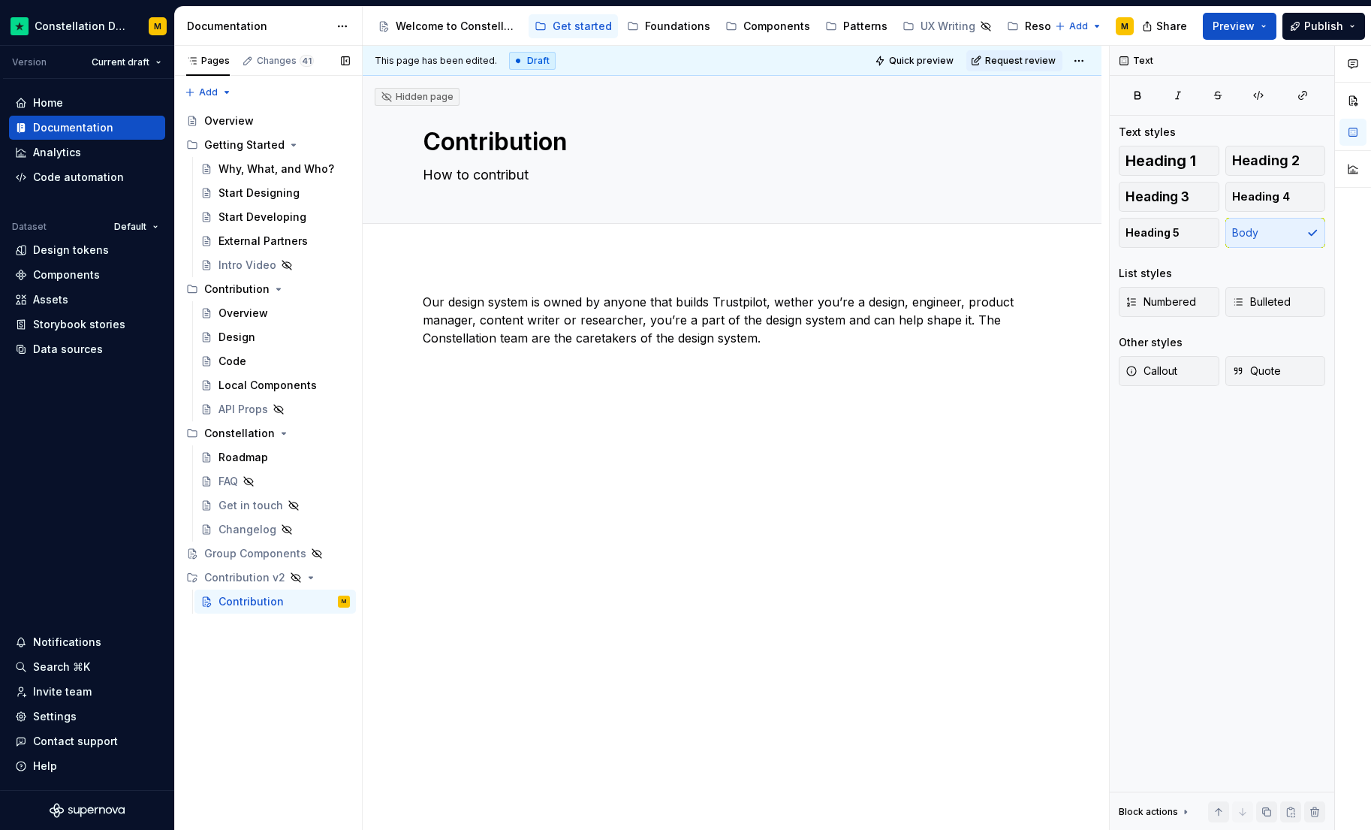
type textarea "How to contribute"
type textarea "*"
type textarea "How to contribute"
type textarea "*"
type textarea "How to contribute t"
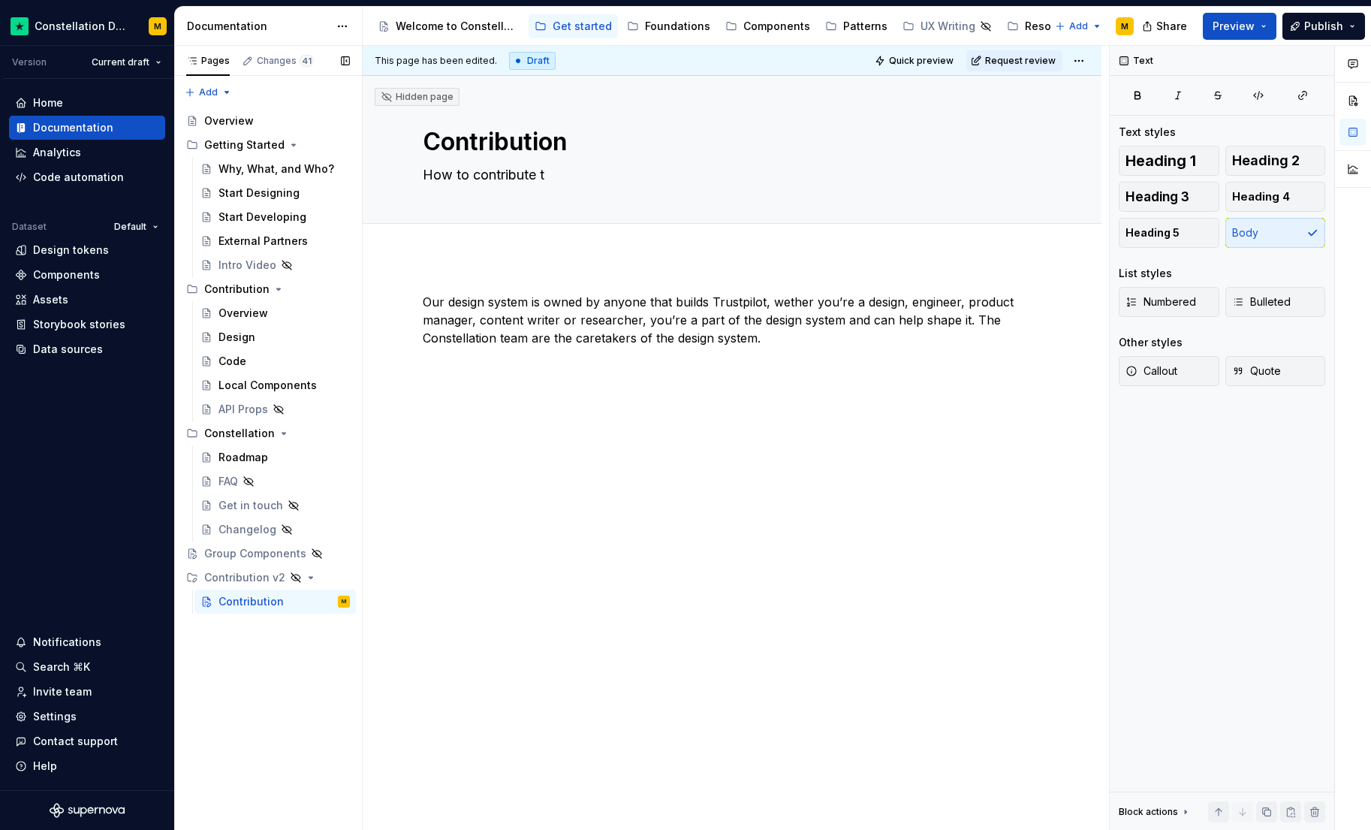
type textarea "*"
type textarea "How to contribute to"
type textarea "*"
type textarea "How to contribute to"
type textarea "*"
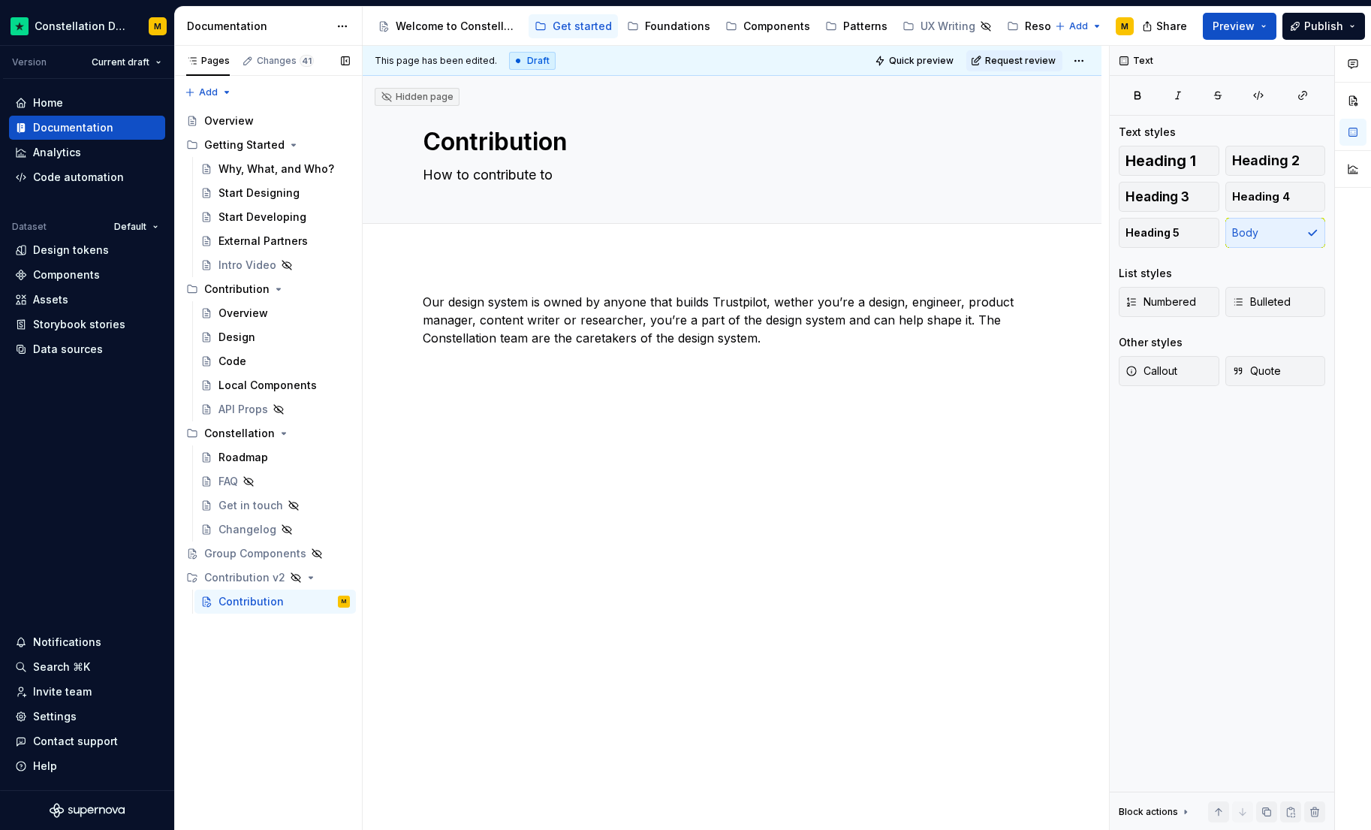
type textarea "How to contribute to C"
type textarea "*"
type textarea "How to contribute to Co"
type textarea "*"
type textarea "How to contribute to Con"
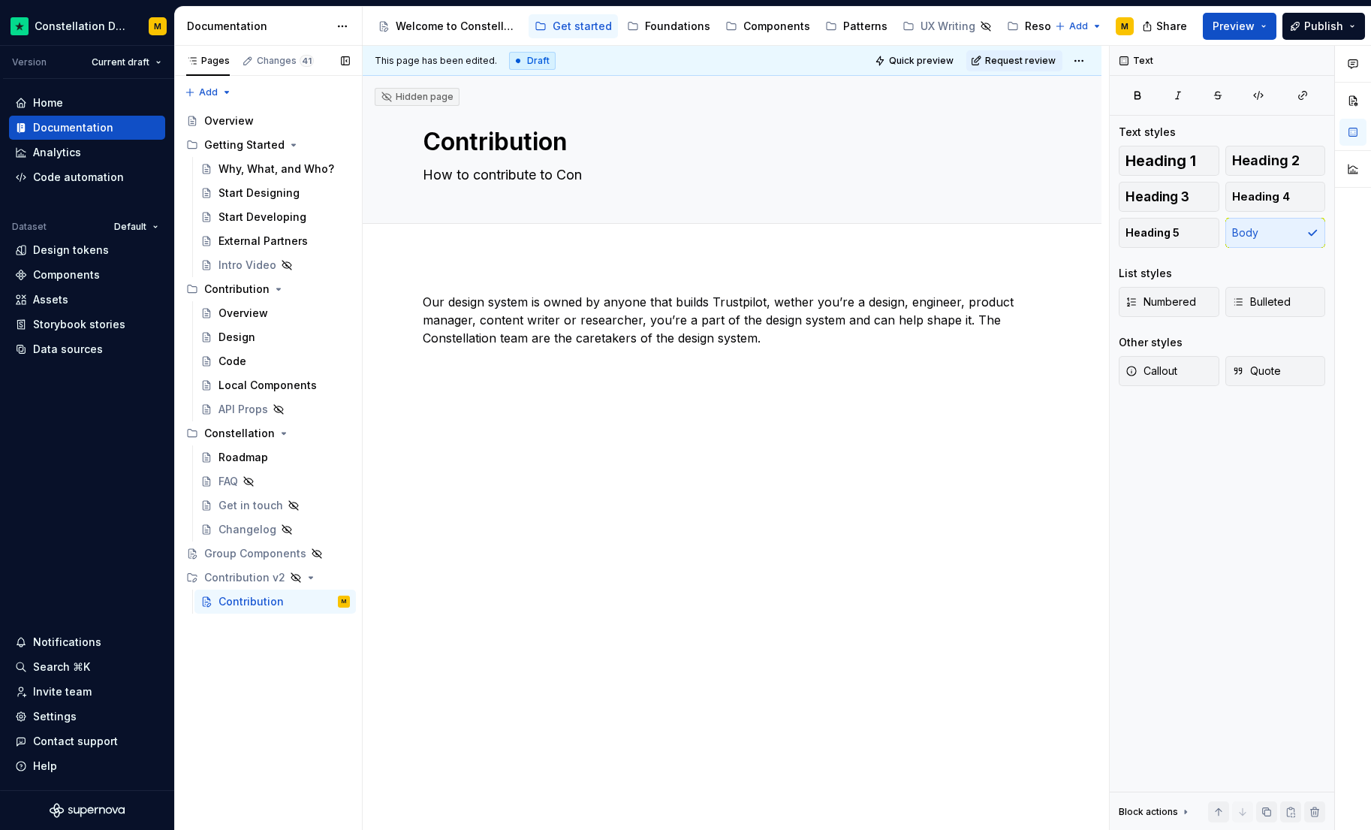
type textarea "*"
type textarea "How to contribute to Cons"
type textarea "*"
type textarea "How to contribute to Const"
type textarea "*"
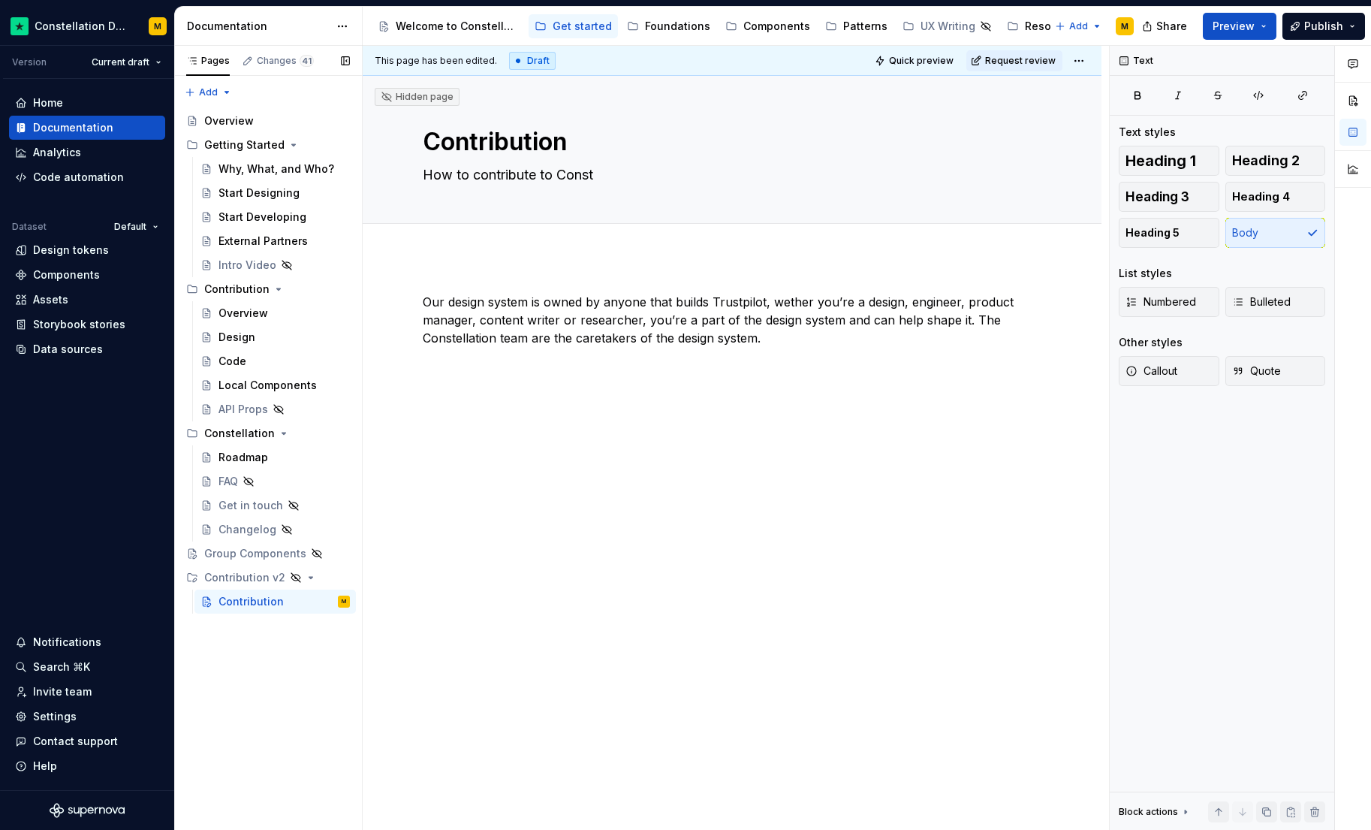
type textarea "How to contribute to Conste"
type textarea "*"
type textarea "How to contribute to Constel"
type textarea "*"
type textarea "How to contribute to Constella"
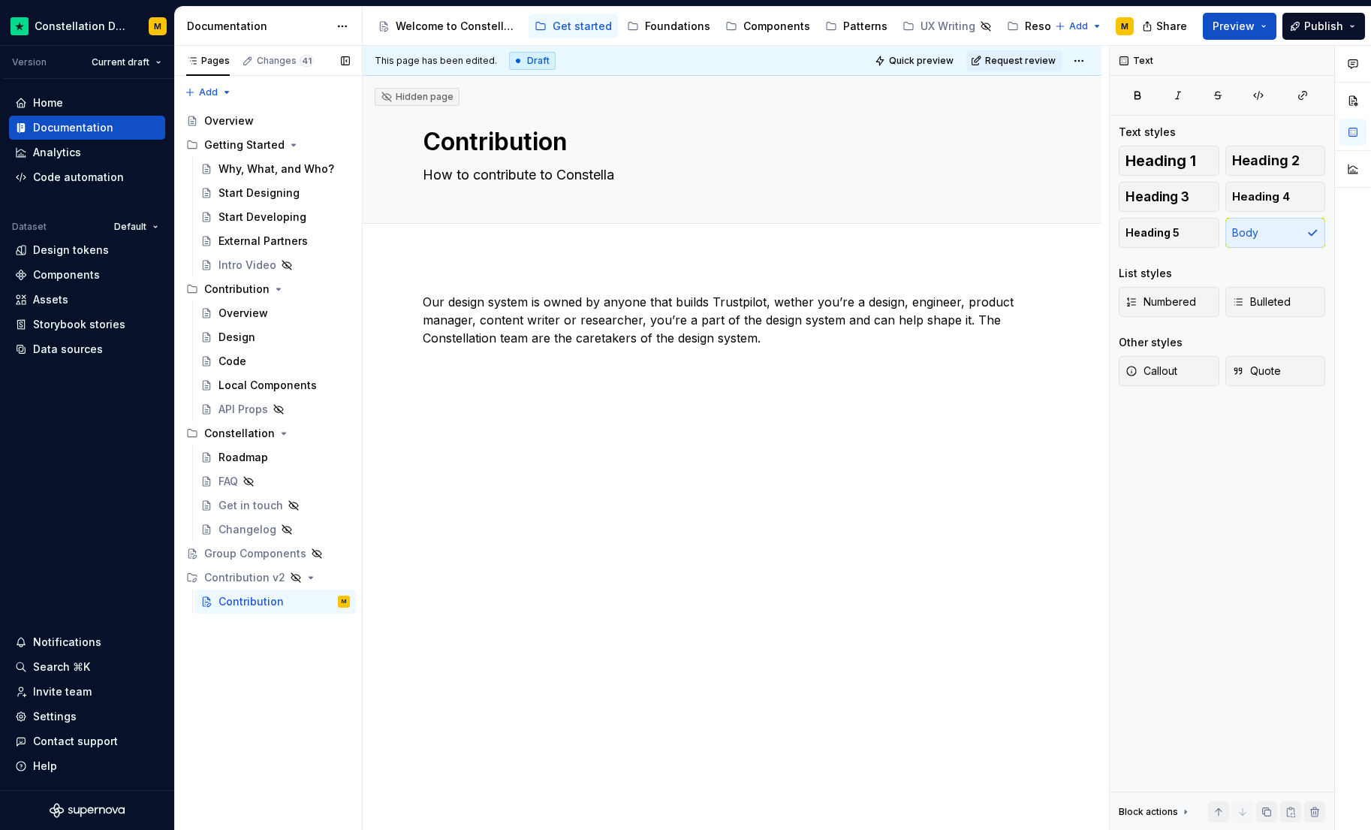
type textarea "*"
type textarea "How to contribute to Constellat"
type textarea "*"
type textarea "How to contribute to Constellati"
type textarea "*"
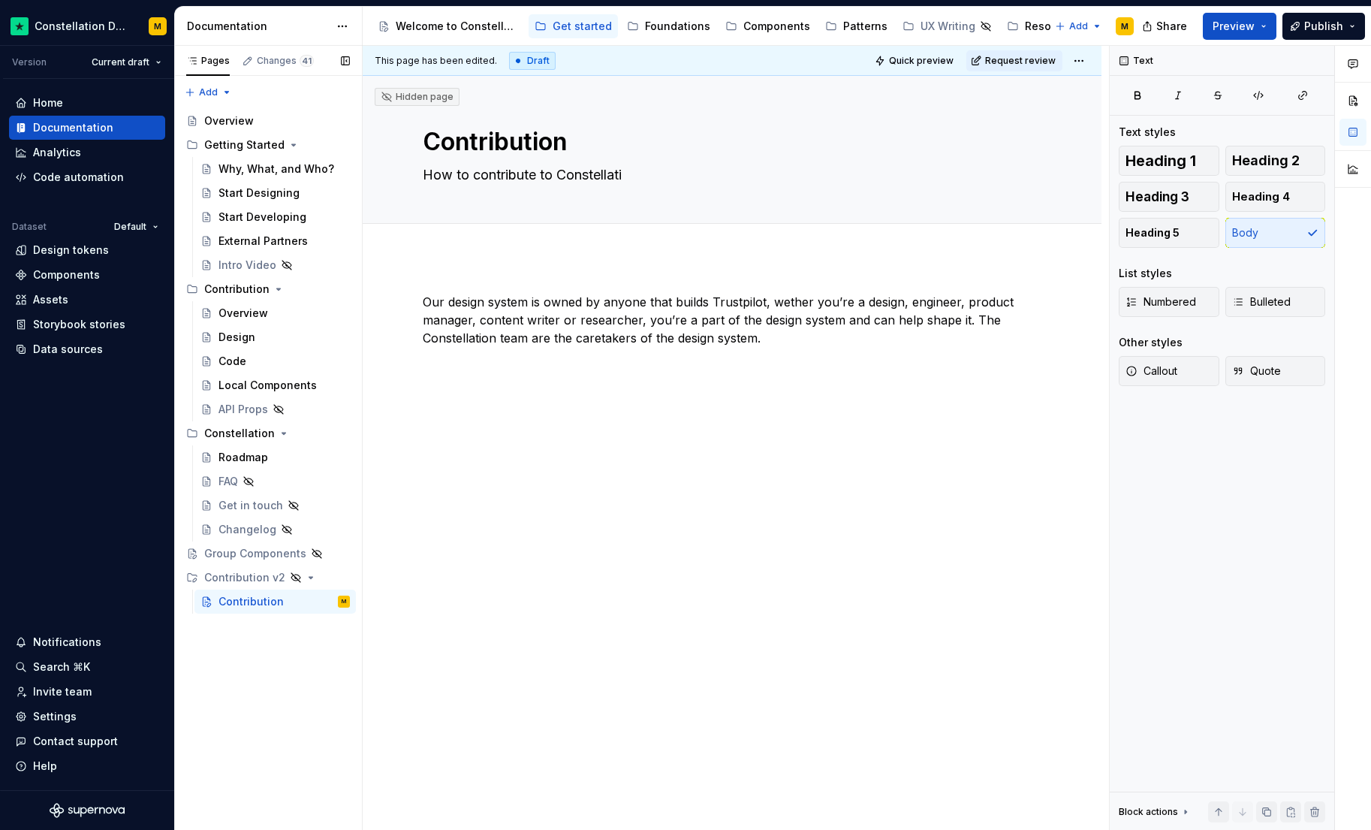
type textarea "How to contribute to Constellatio"
type textarea "*"
type textarea "How to contribute to Constellation"
type textarea "*"
type textarea "How to contribute to Constellation"
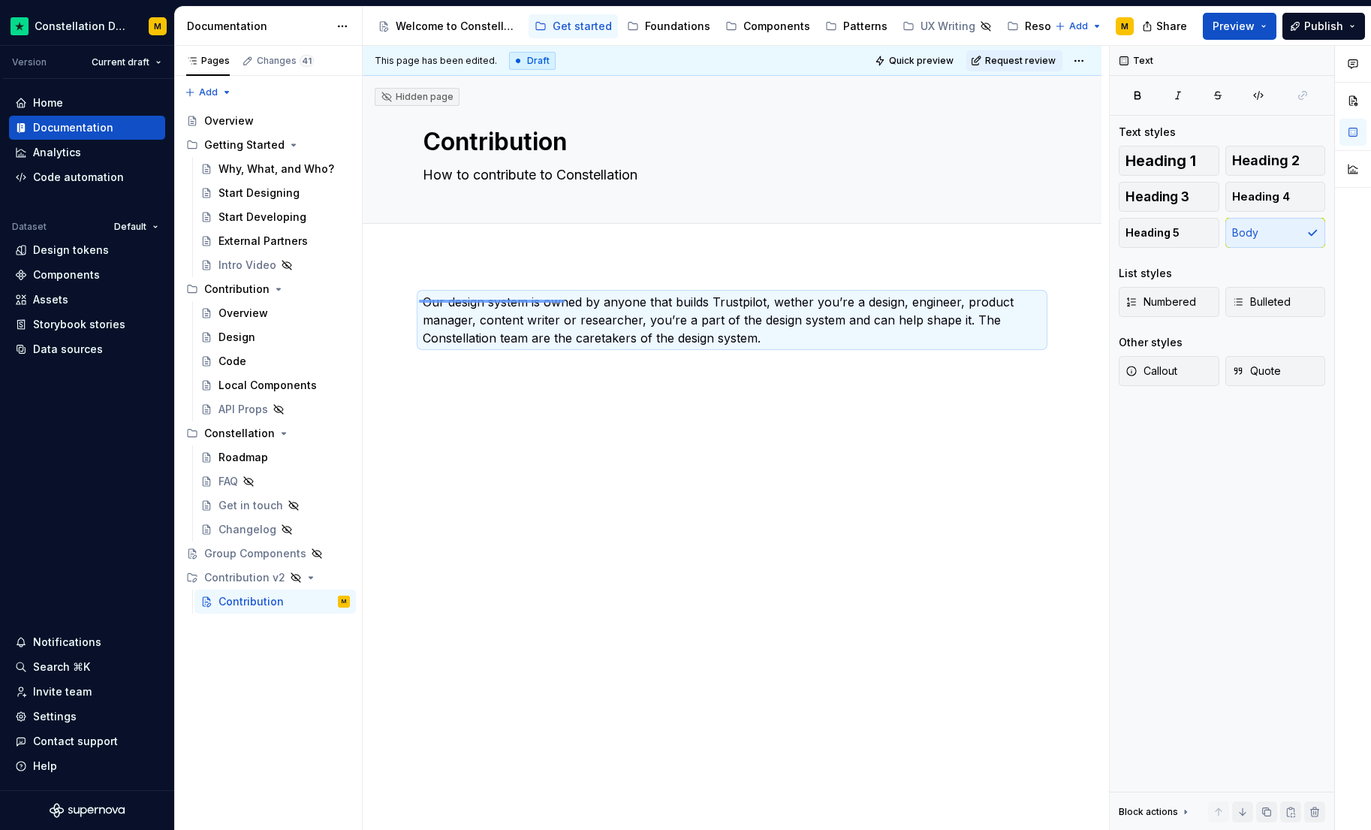
drag, startPoint x: 419, startPoint y: 301, endPoint x: 568, endPoint y: 300, distance: 148.7
click at [568, 300] on div "This page has been edited. Draft Quick preview Request review Hidden page Contr…" at bounding box center [736, 438] width 746 height 785
click at [630, 334] on p "Our design system is owned by anyone that builds Trustpilot, wether you’re a de…" at bounding box center [732, 320] width 619 height 54
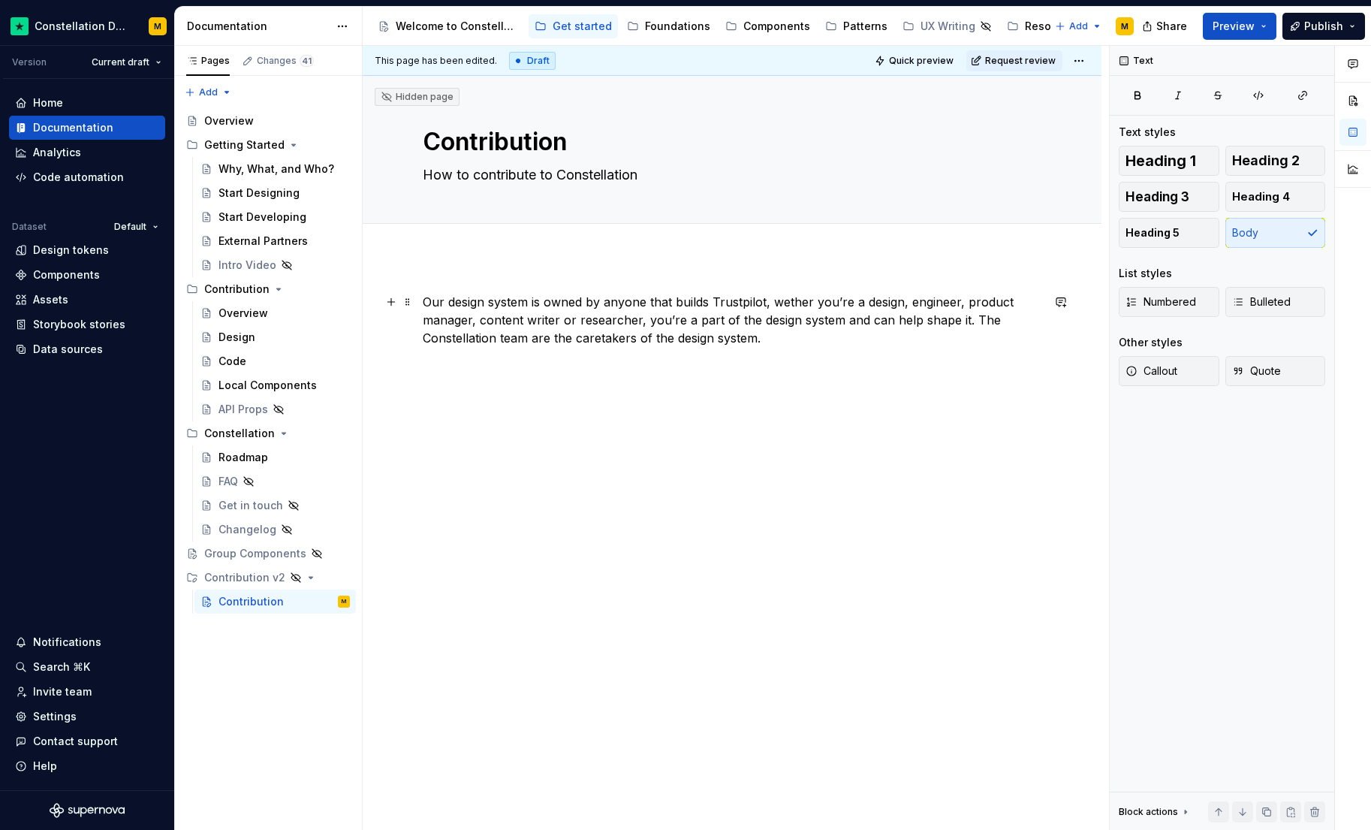
click at [424, 300] on p "Our design system is owned by anyone that builds Trustpilot, wether you’re a de…" at bounding box center [732, 320] width 619 height 54
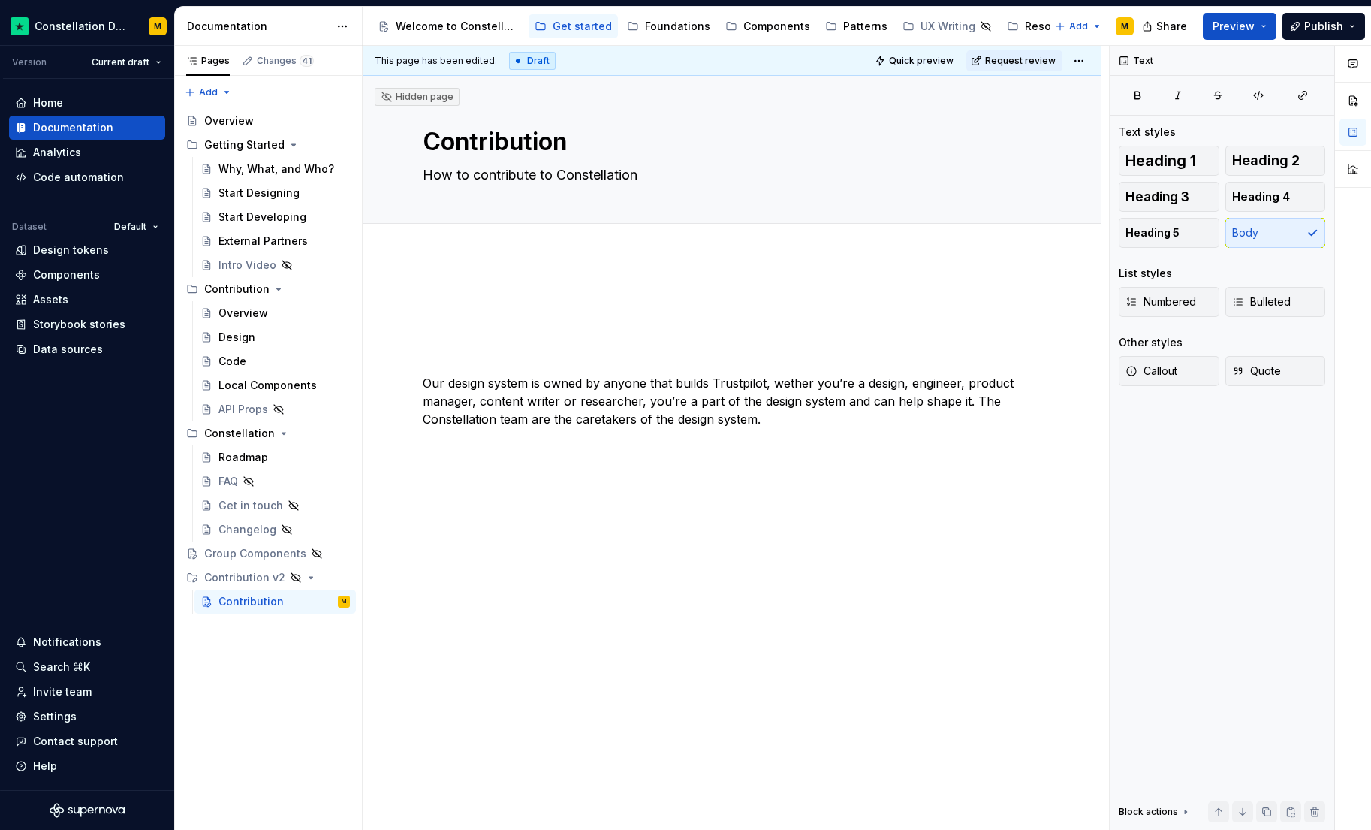
type textarea "*"
